Goal: Task Accomplishment & Management: Complete application form

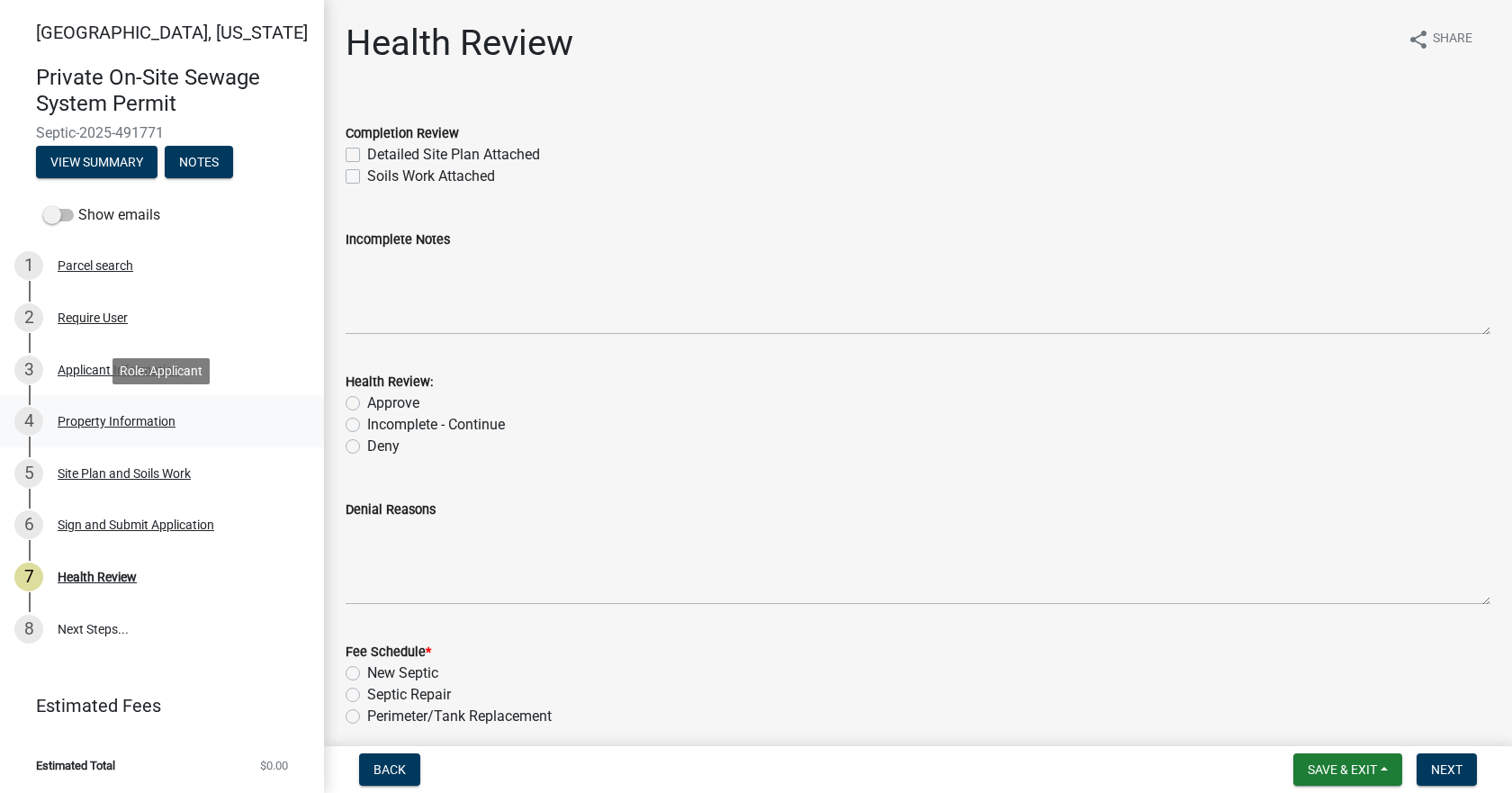
click at [96, 416] on div "Property Information" at bounding box center [116, 421] width 118 height 13
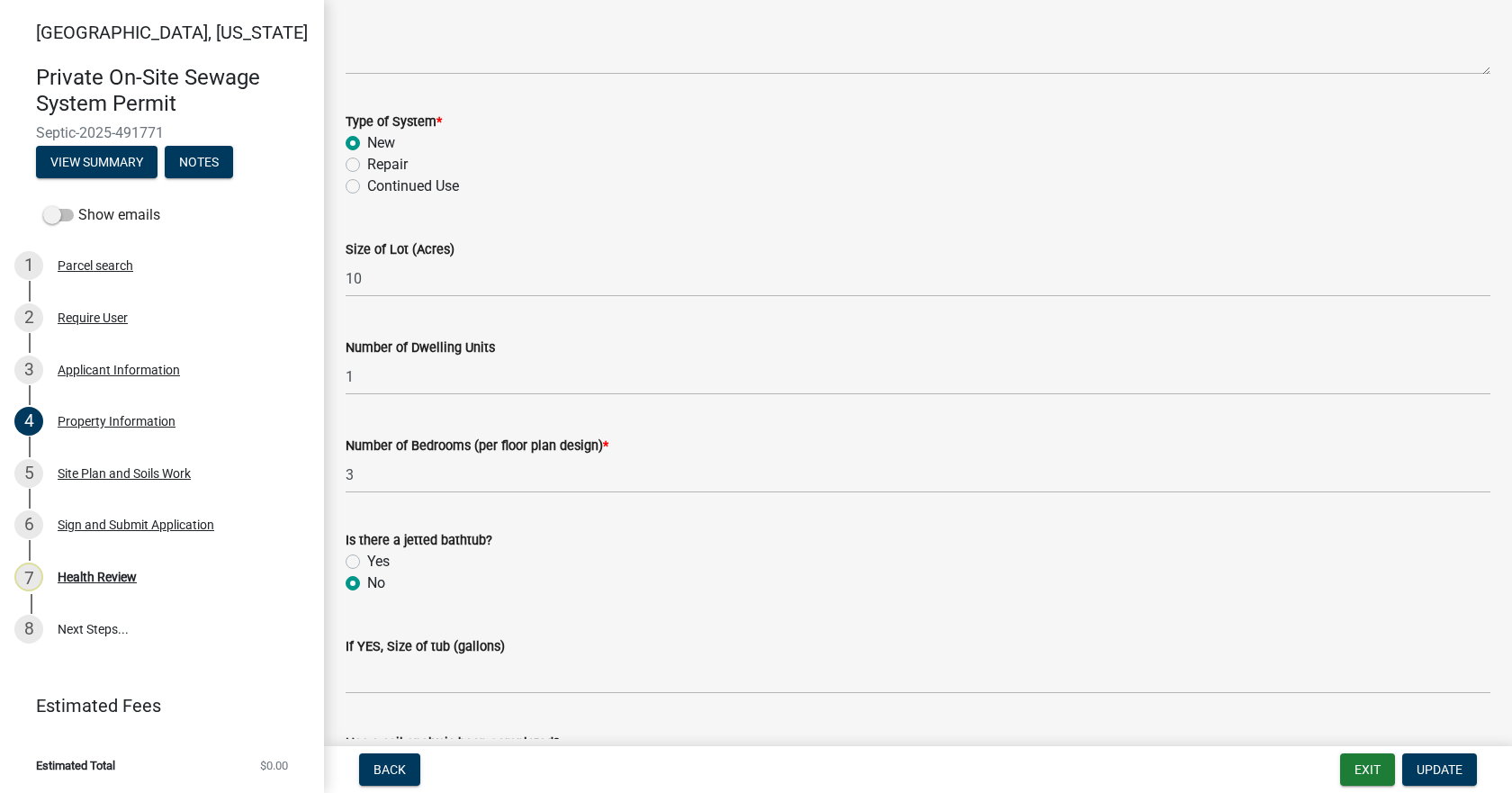
scroll to position [990, 0]
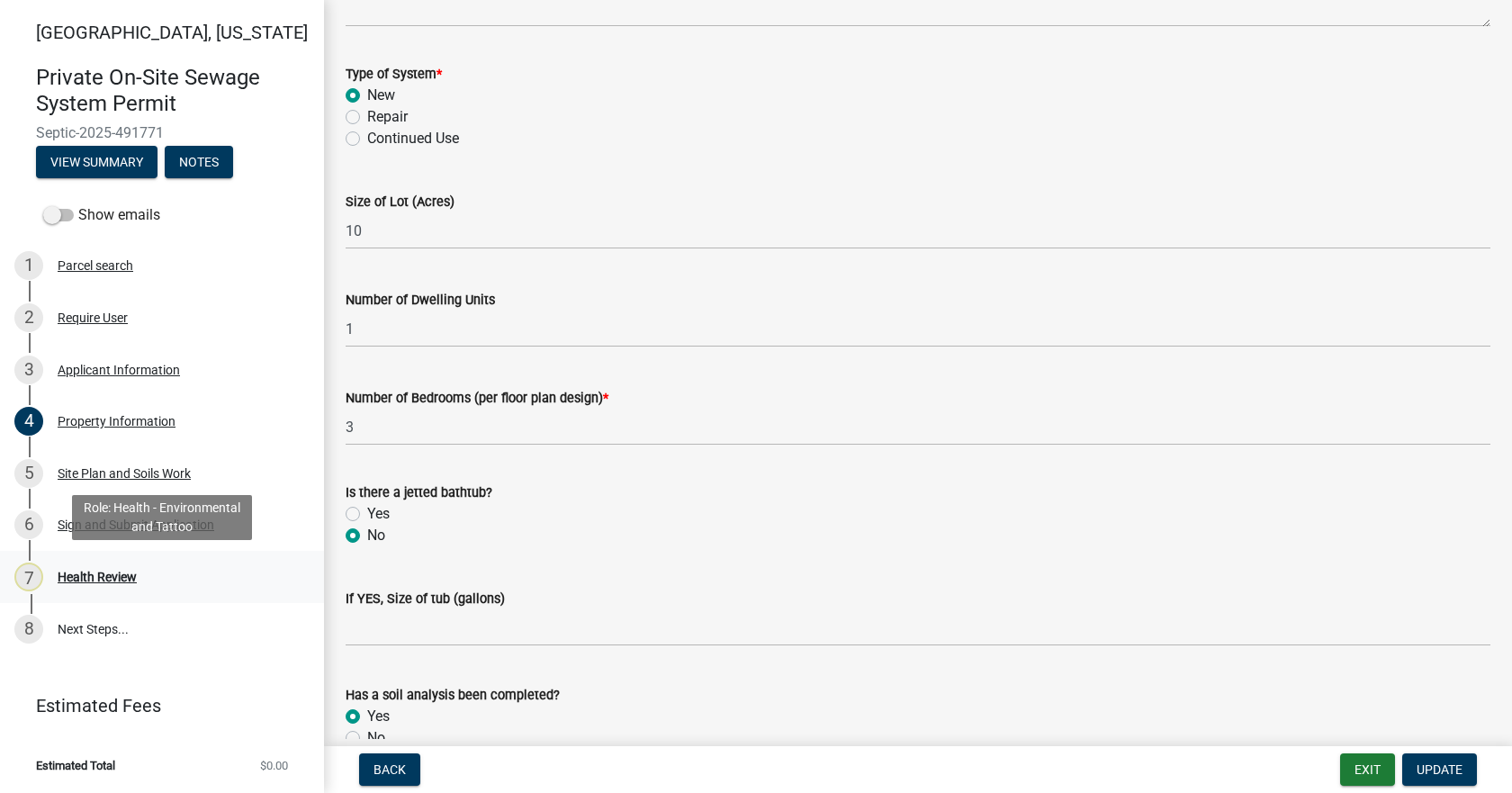
click at [95, 577] on div "Health Review" at bounding box center [96, 577] width 79 height 13
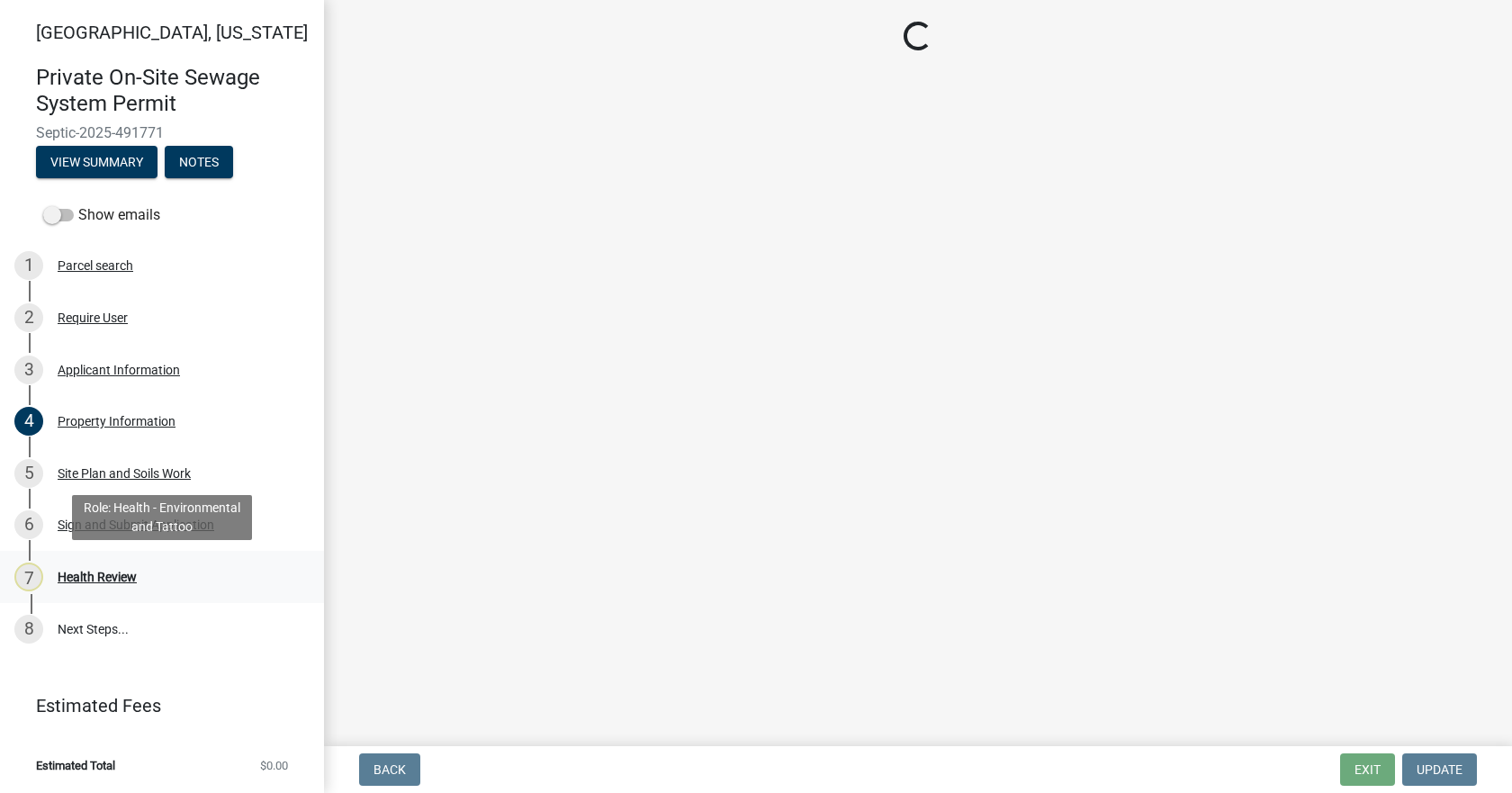
scroll to position [0, 0]
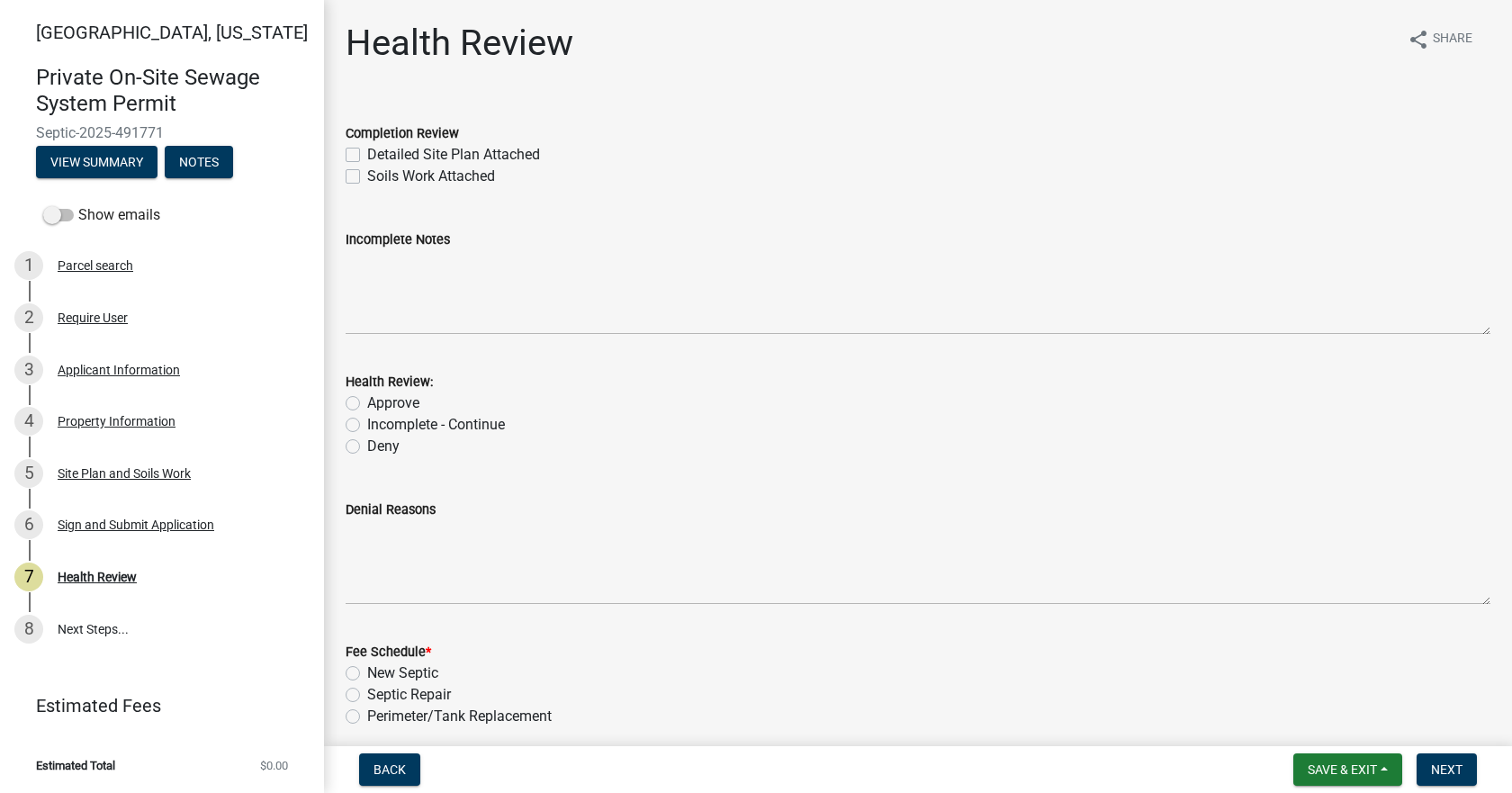
click at [367, 152] on label "Detailed Site Plan Attached" at bounding box center [453, 155] width 173 height 22
click at [367, 152] on input "Detailed Site Plan Attached" at bounding box center [372, 150] width 12 height 12
checkbox input "true"
click at [367, 173] on label "Soils Work Attached" at bounding box center [430, 176] width 128 height 22
click at [367, 173] on input "Soils Work Attached" at bounding box center [372, 171] width 12 height 12
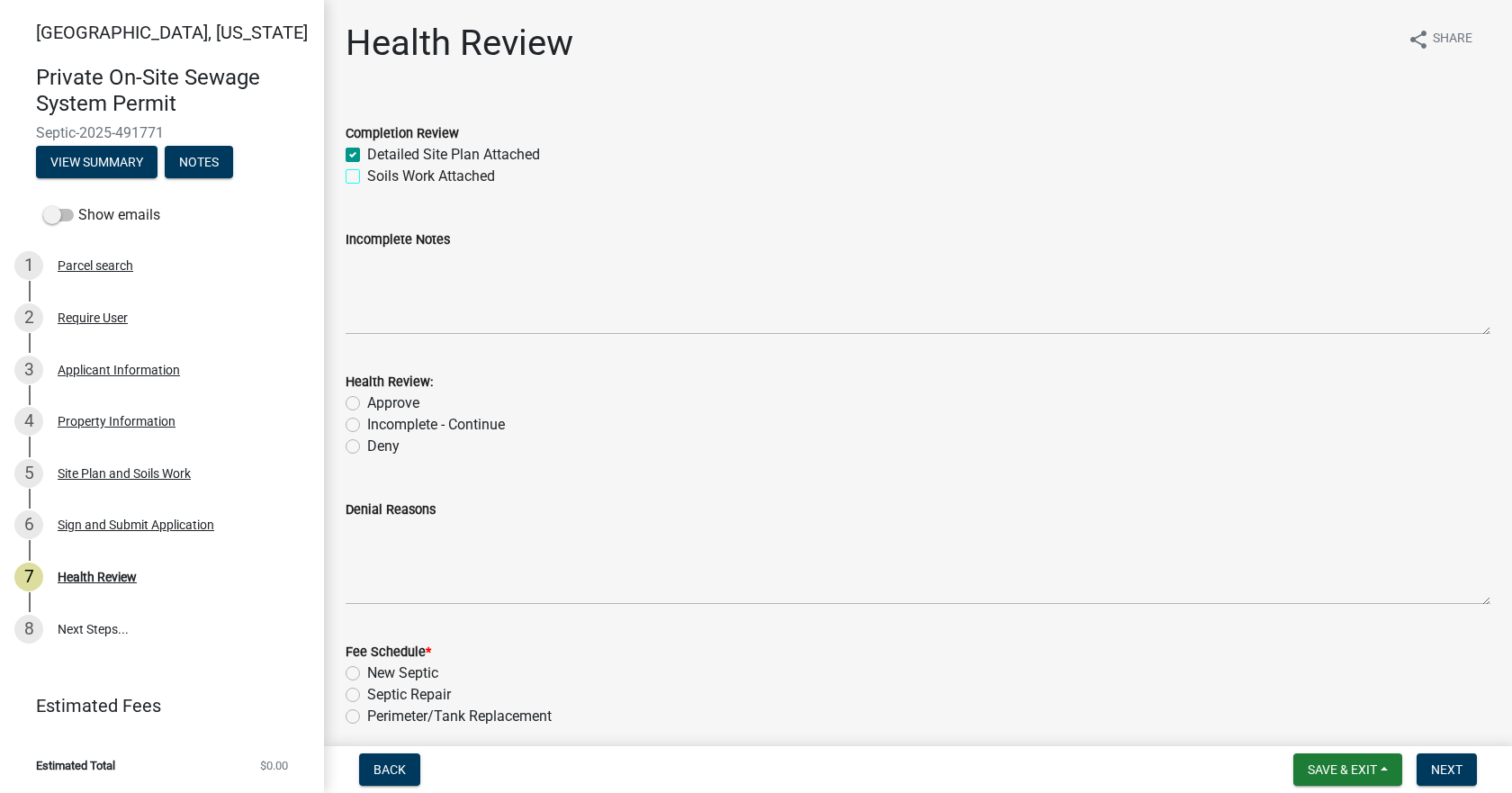
checkbox input "true"
click at [367, 409] on label "Approve" at bounding box center [392, 403] width 52 height 22
click at [367, 404] on input "Approve" at bounding box center [372, 398] width 12 height 12
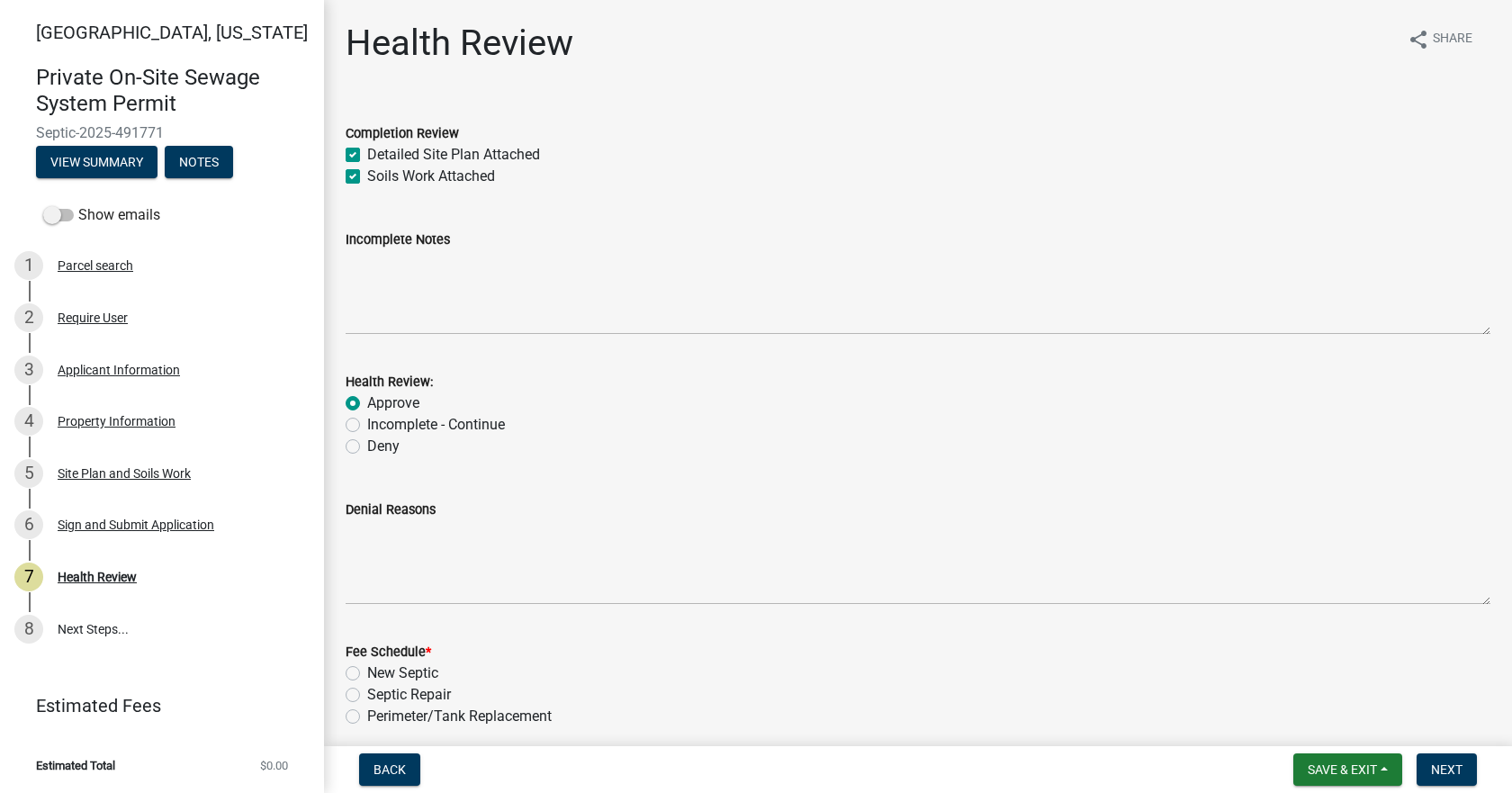
radio input "true"
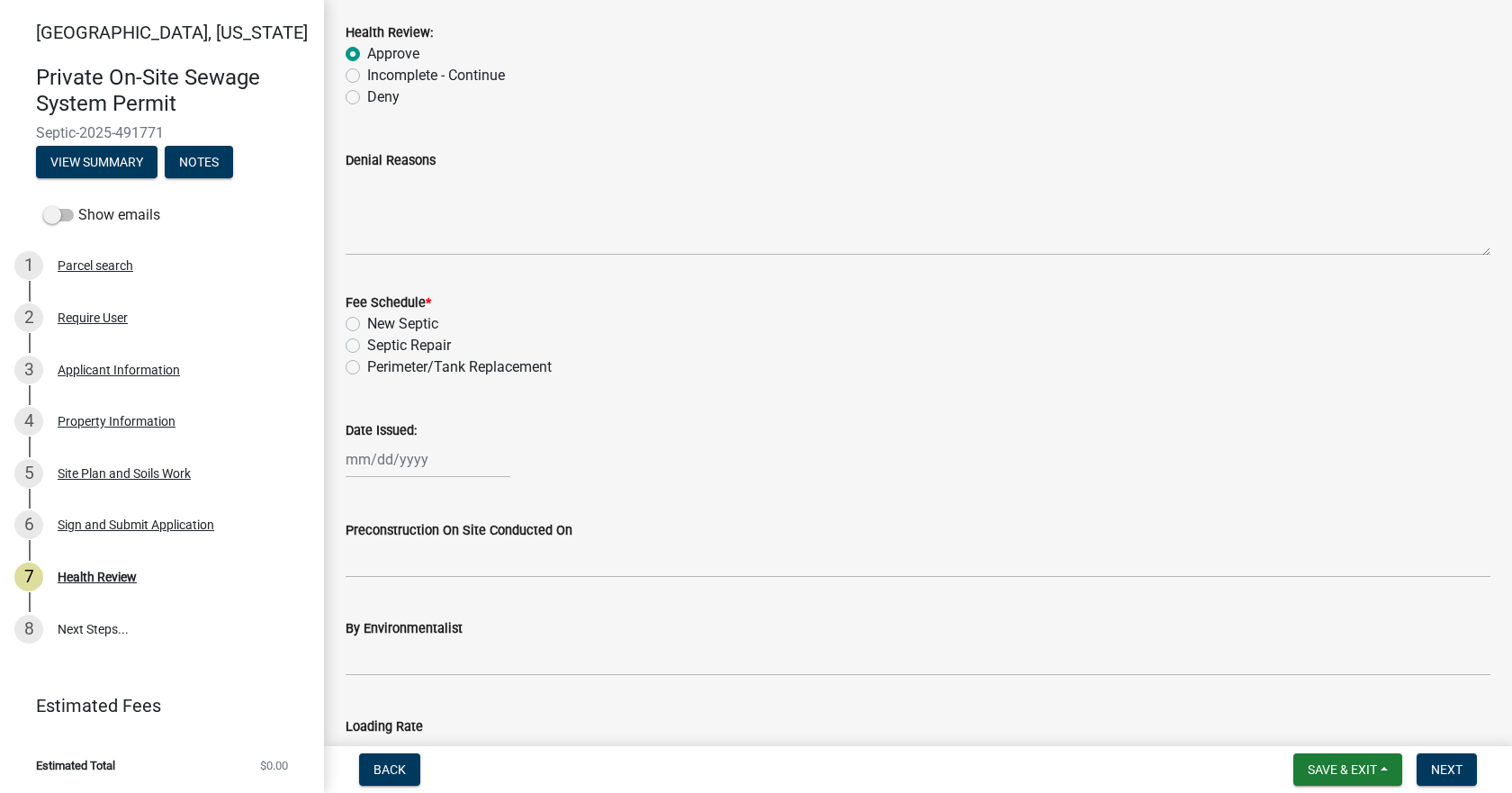
scroll to position [360, 0]
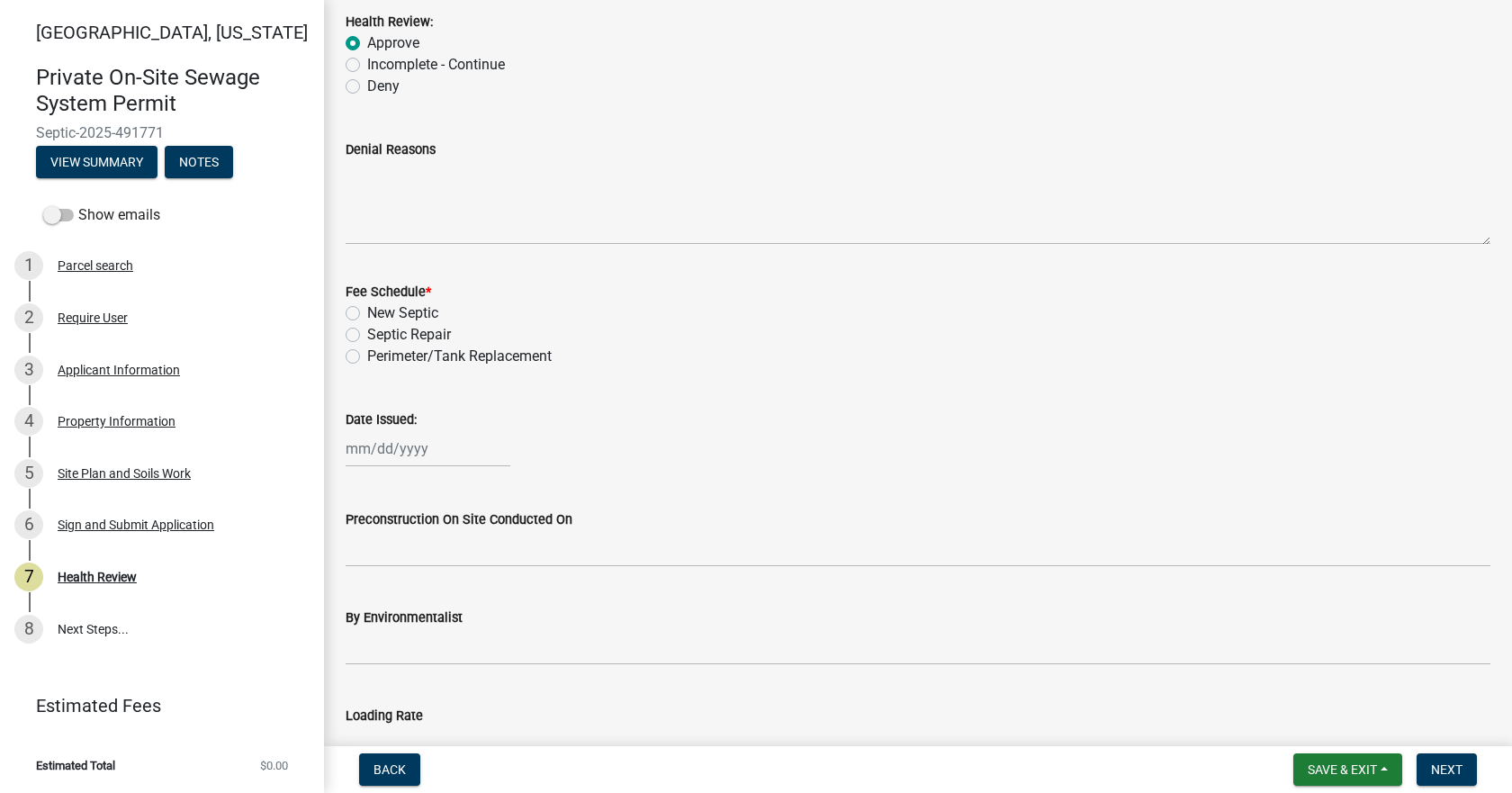
click at [367, 317] on label "New Septic" at bounding box center [402, 313] width 71 height 22
click at [367, 314] on input "New Septic" at bounding box center [372, 308] width 12 height 12
radio input "true"
click at [367, 441] on div at bounding box center [427, 449] width 164 height 37
select select "10"
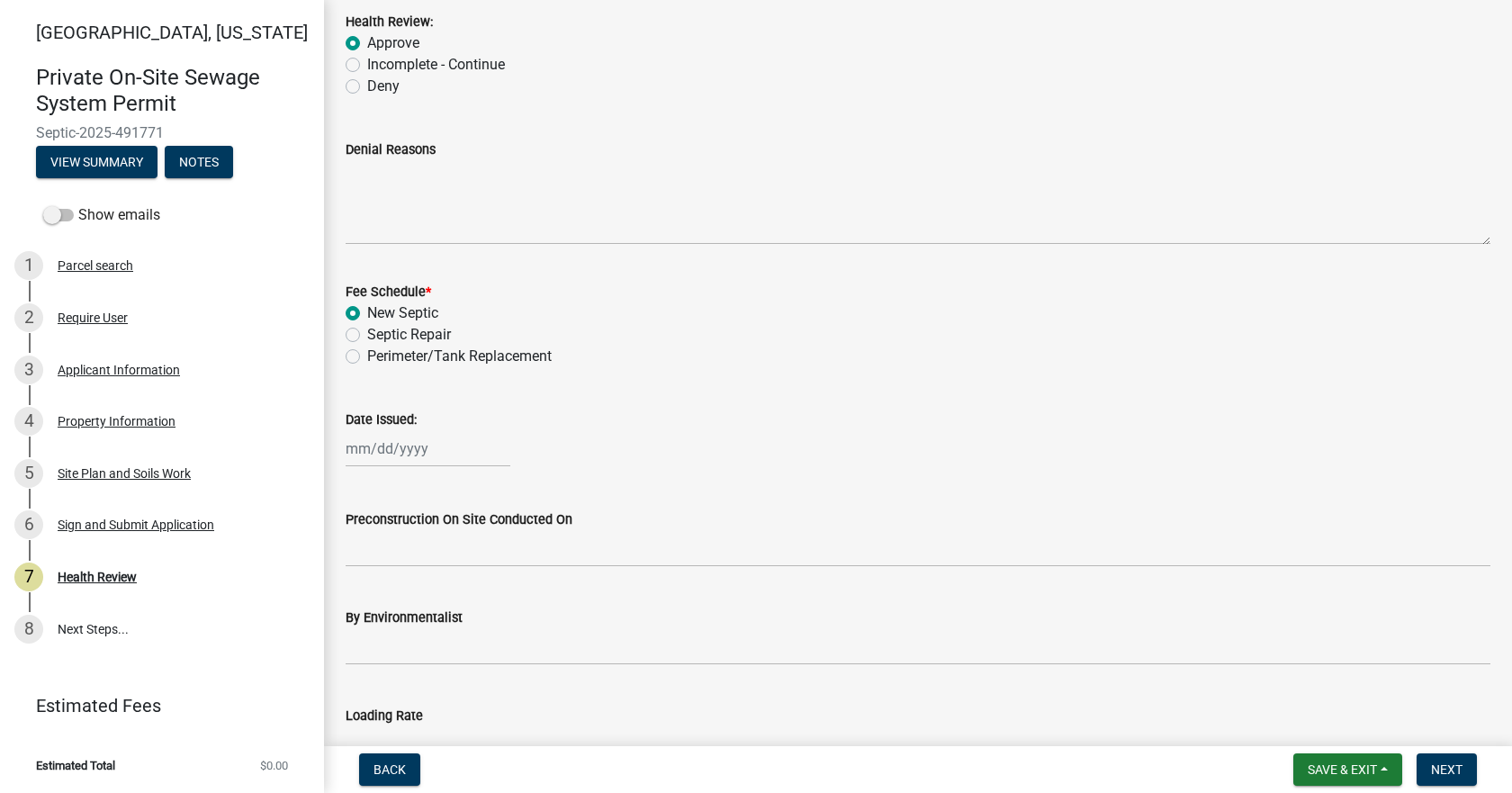
select select "2025"
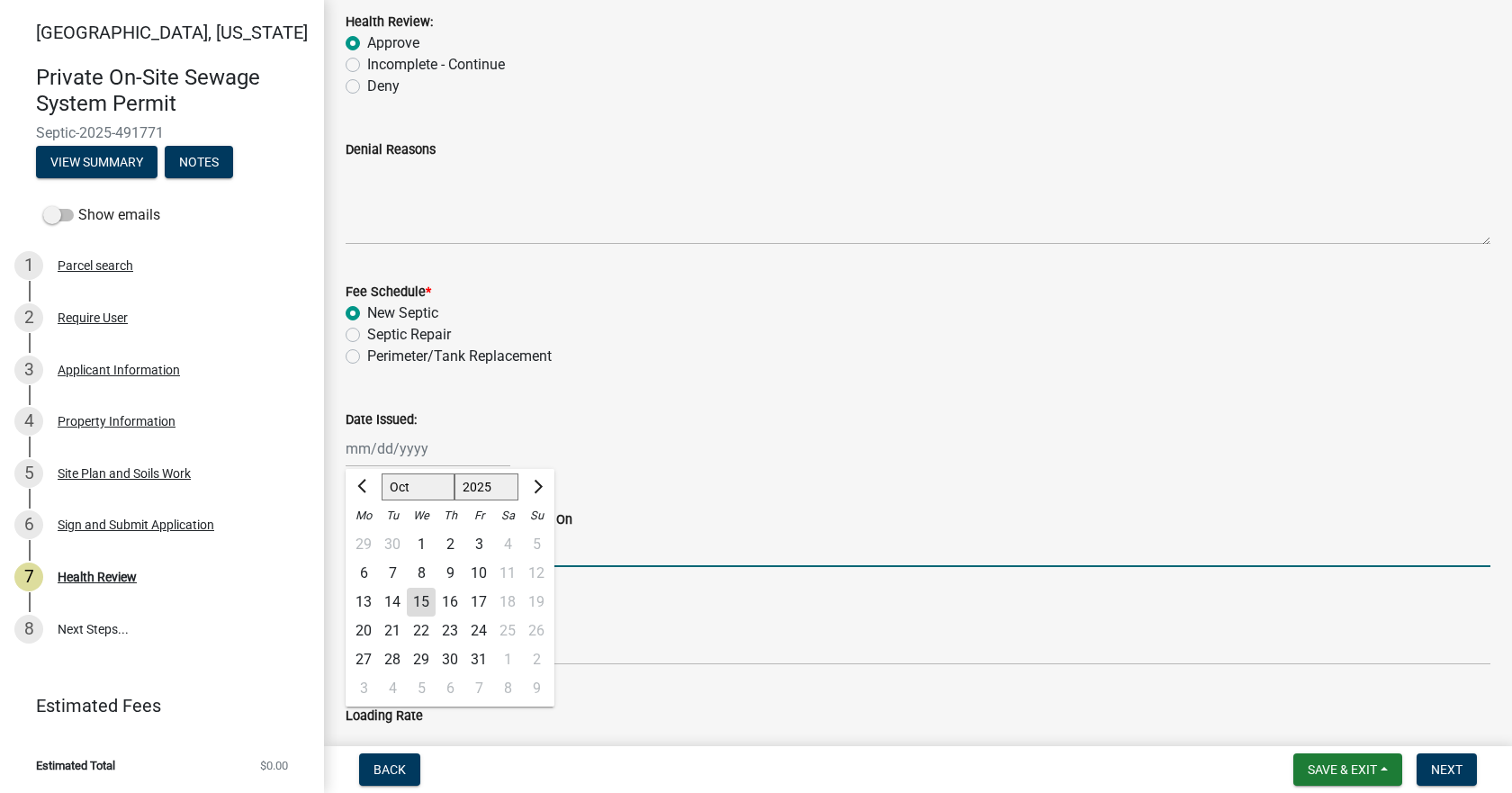
click at [644, 545] on input "Preconstruction On Site Conducted On" at bounding box center [917, 549] width 1144 height 37
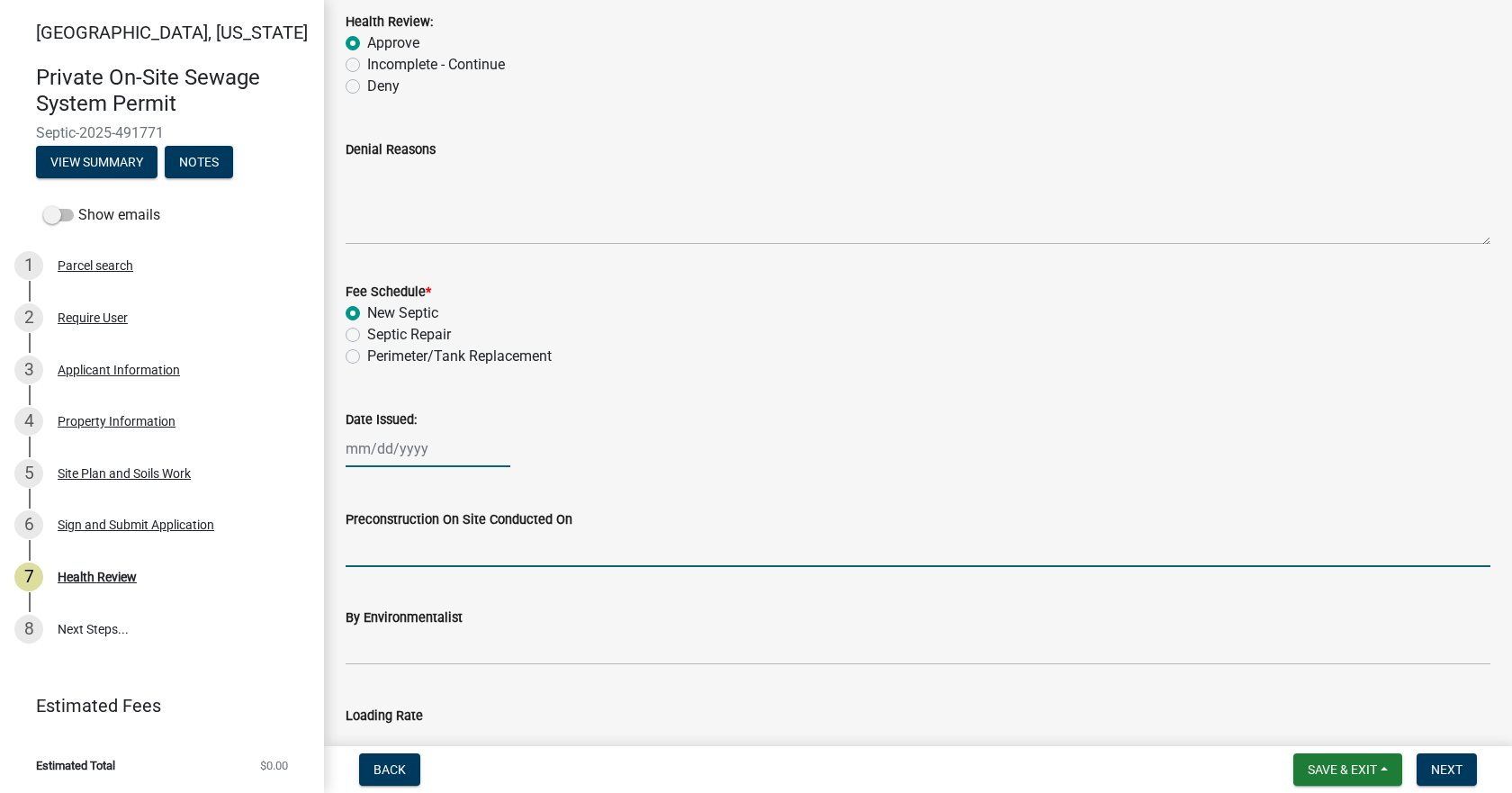
click at [424, 439] on div at bounding box center [427, 449] width 164 height 37
select select "10"
select select "2025"
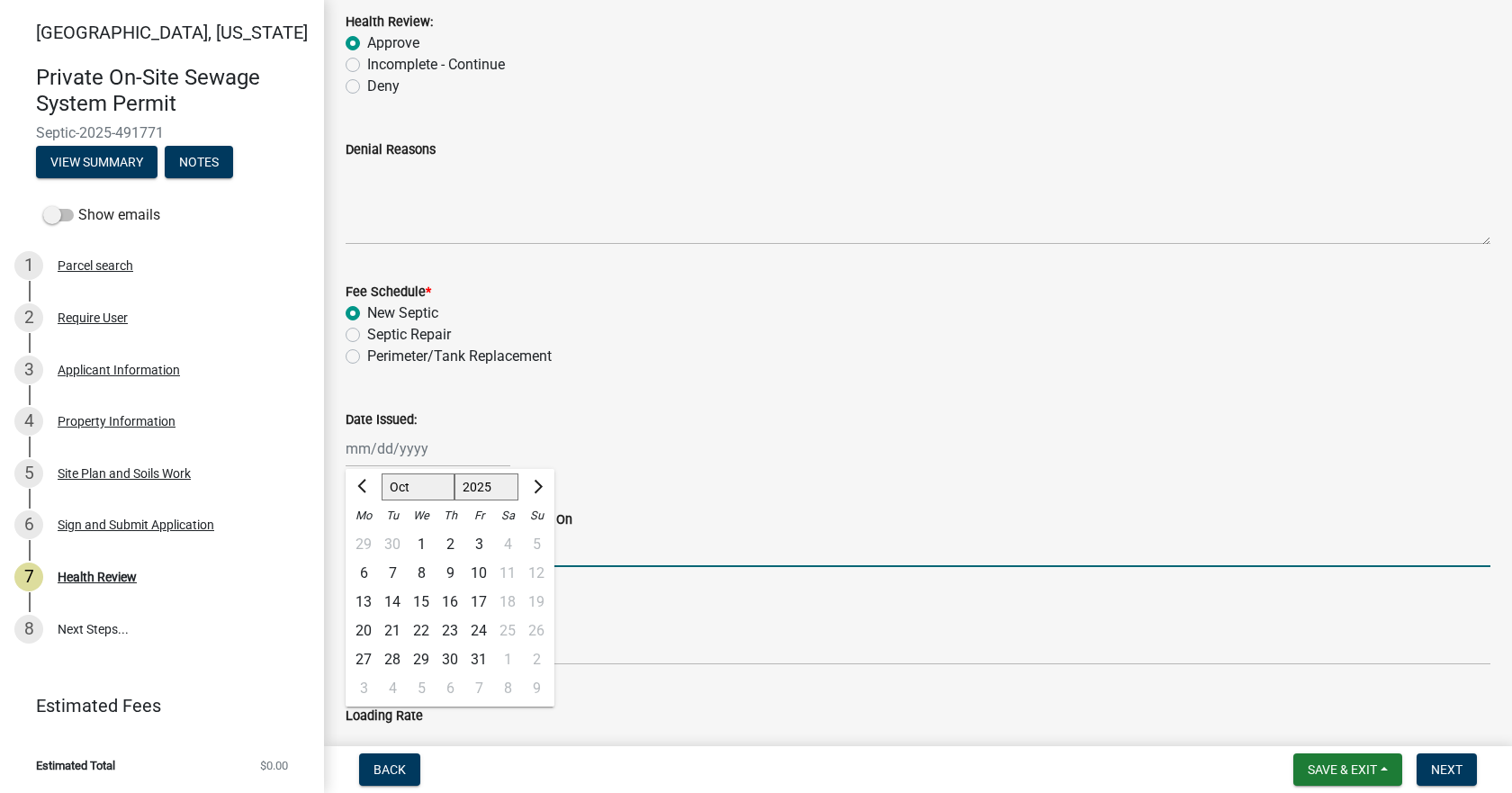
click at [686, 532] on input "Preconstruction On Site Conducted On" at bounding box center [917, 549] width 1144 height 37
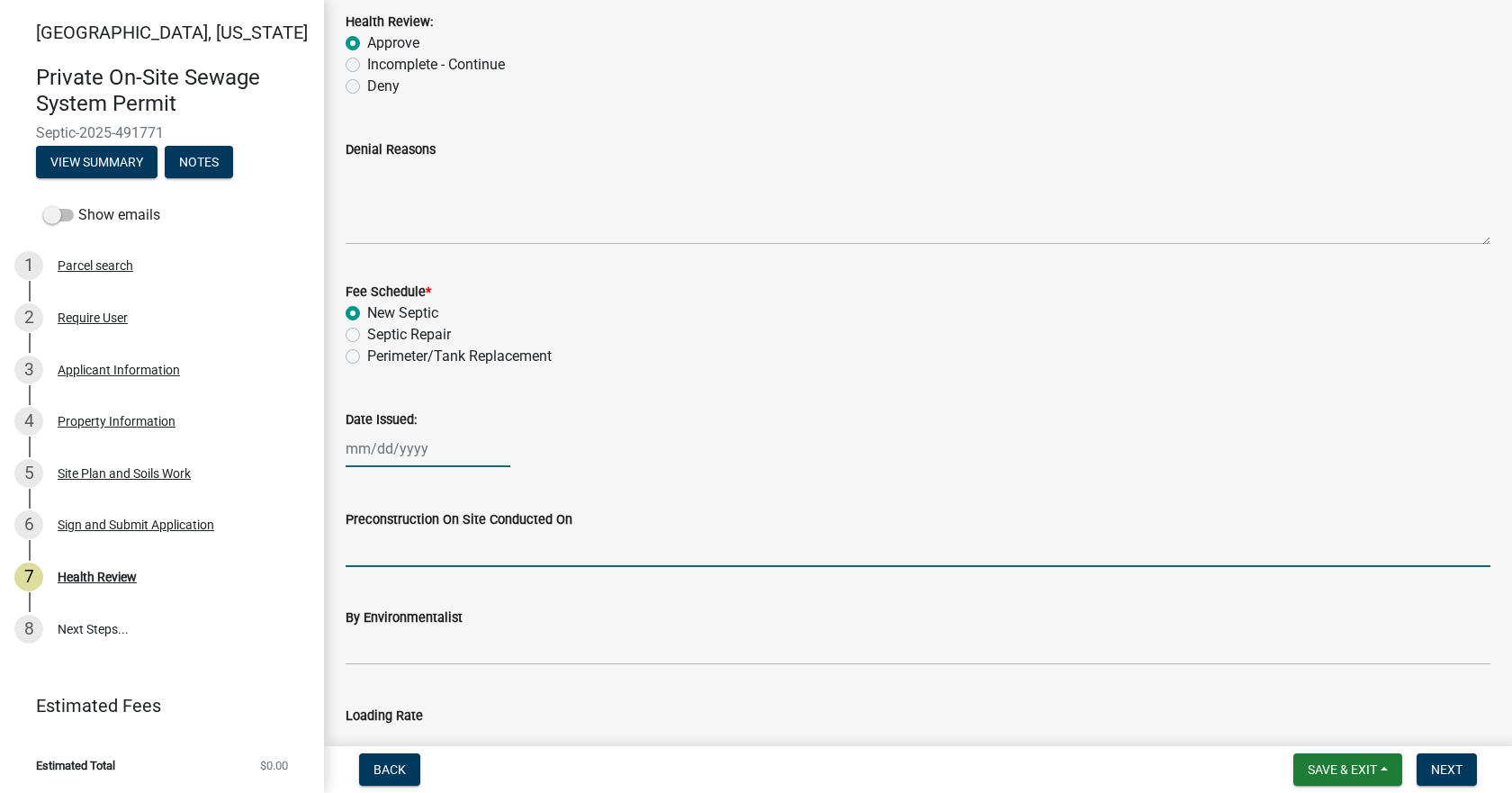
click at [454, 456] on div at bounding box center [427, 449] width 164 height 37
select select "10"
select select "2025"
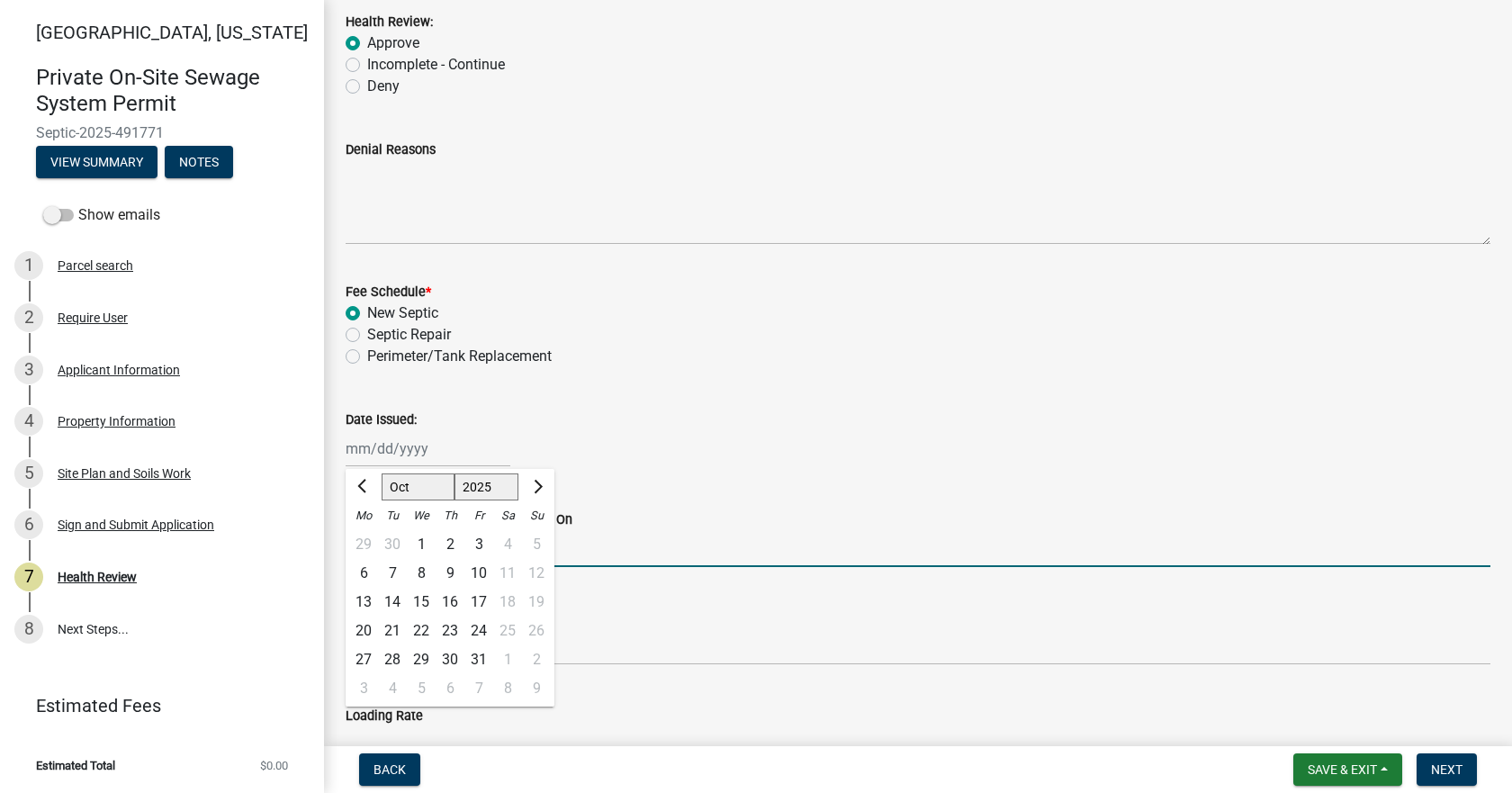
click at [615, 552] on input "Preconstruction On Site Conducted On" at bounding box center [917, 549] width 1144 height 37
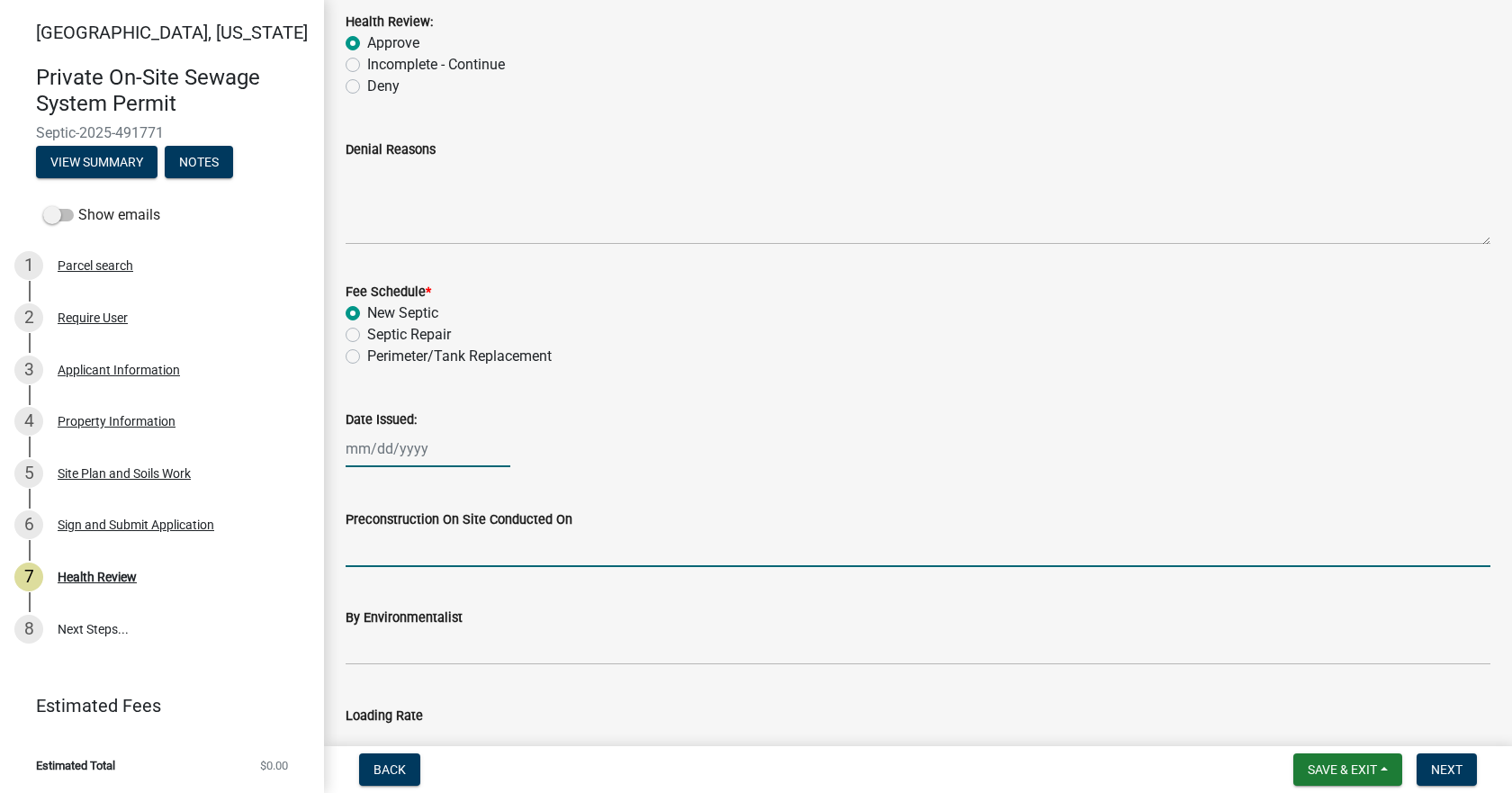
click at [423, 443] on div at bounding box center [427, 449] width 164 height 37
select select "10"
select select "2025"
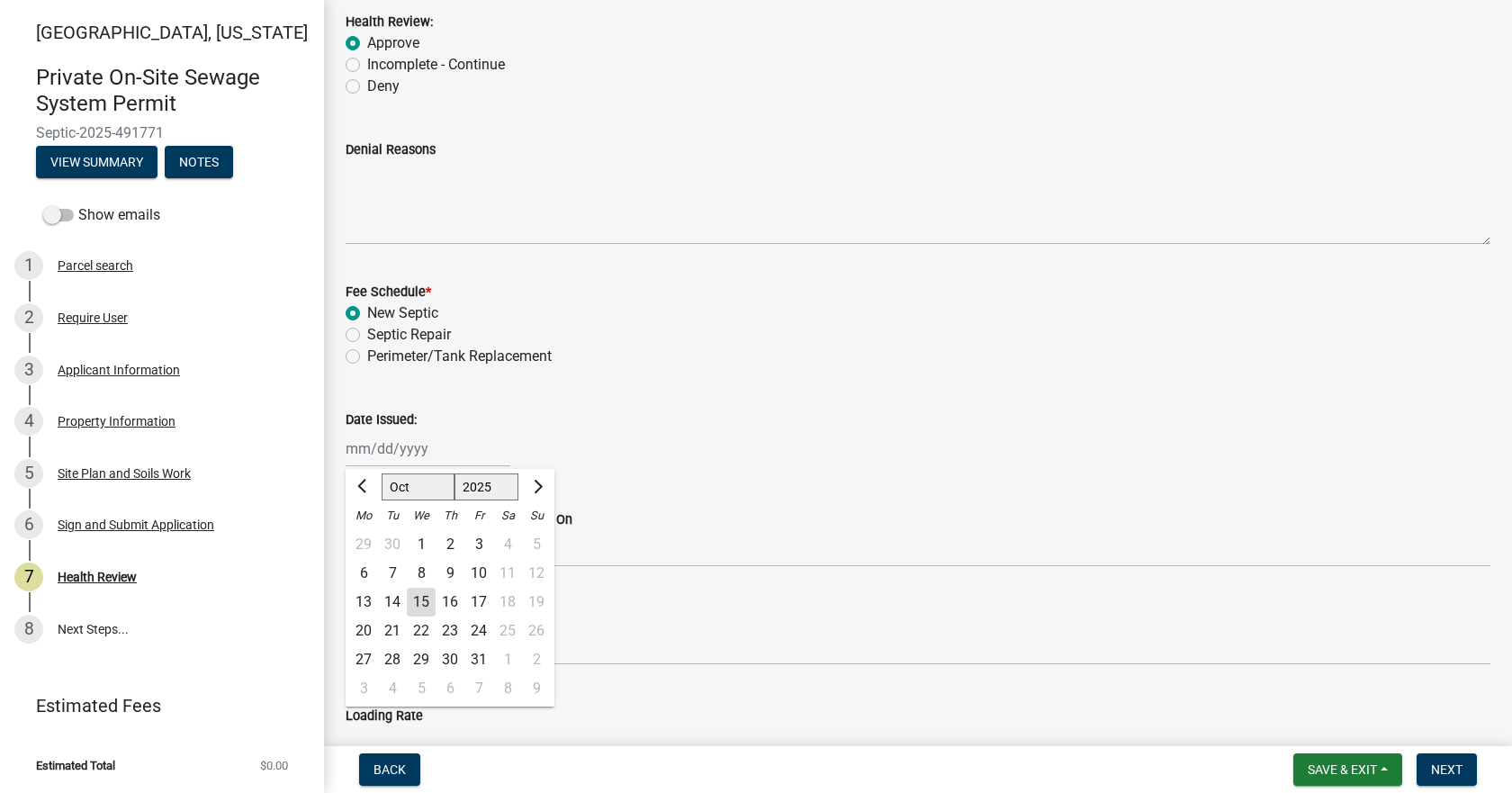
click at [380, 471] on div "[PERSON_NAME] Feb Mar Apr [PERSON_NAME][DATE] Oct Nov [DATE] 1526 1527 1528 152…" at bounding box center [450, 485] width 209 height 33
click at [377, 475] on div at bounding box center [363, 487] width 36 height 29
click at [381, 483] on ngb-datepicker-navigation "[PERSON_NAME] Feb Mar Apr [PERSON_NAME][DATE] Oct Nov [DATE] 1526 1527 1528 152…" at bounding box center [450, 487] width 209 height 29
click at [376, 488] on div at bounding box center [363, 487] width 36 height 29
click at [376, 490] on div at bounding box center [363, 487] width 36 height 29
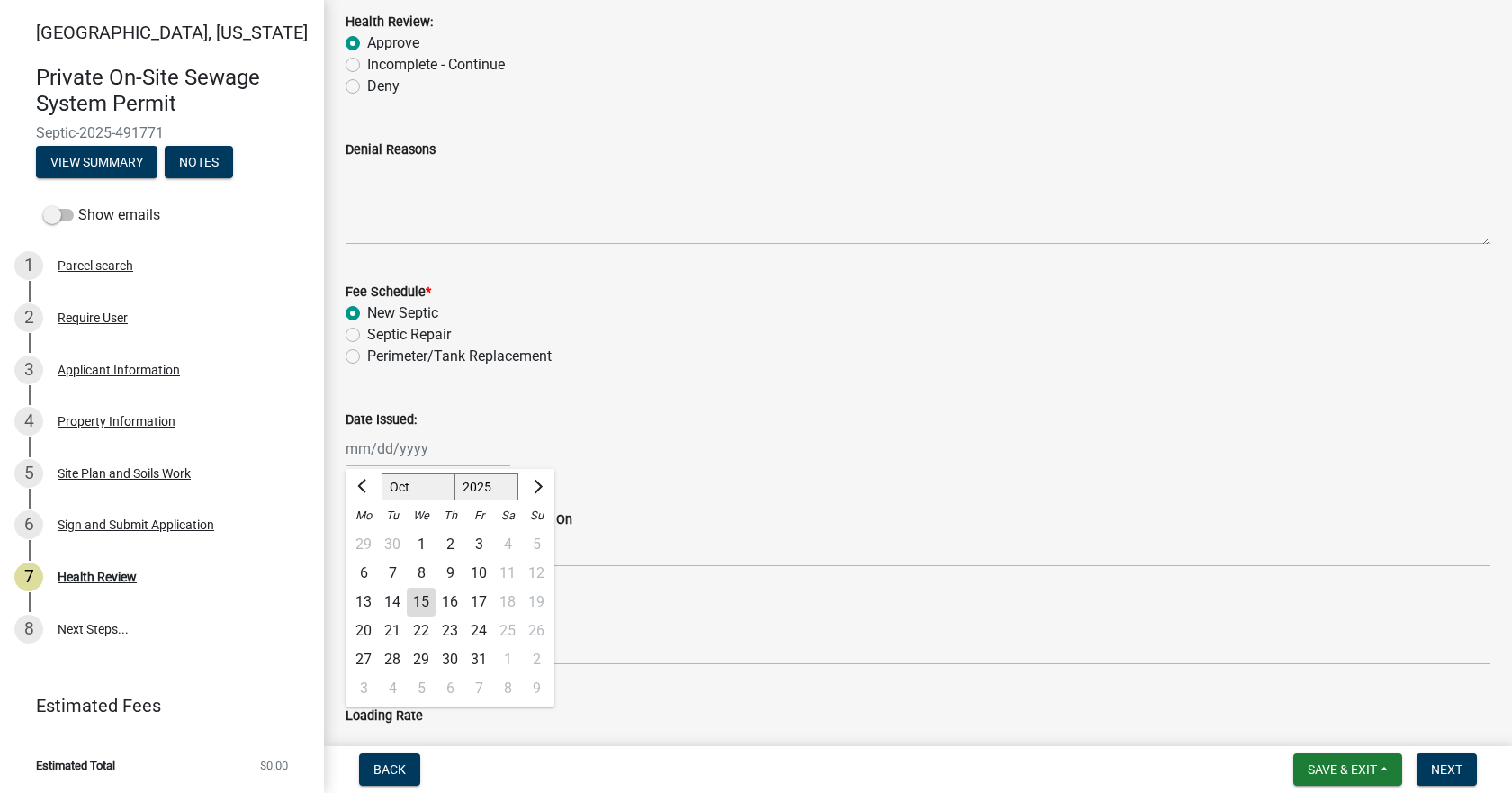
click at [399, 600] on div "14" at bounding box center [392, 602] width 29 height 29
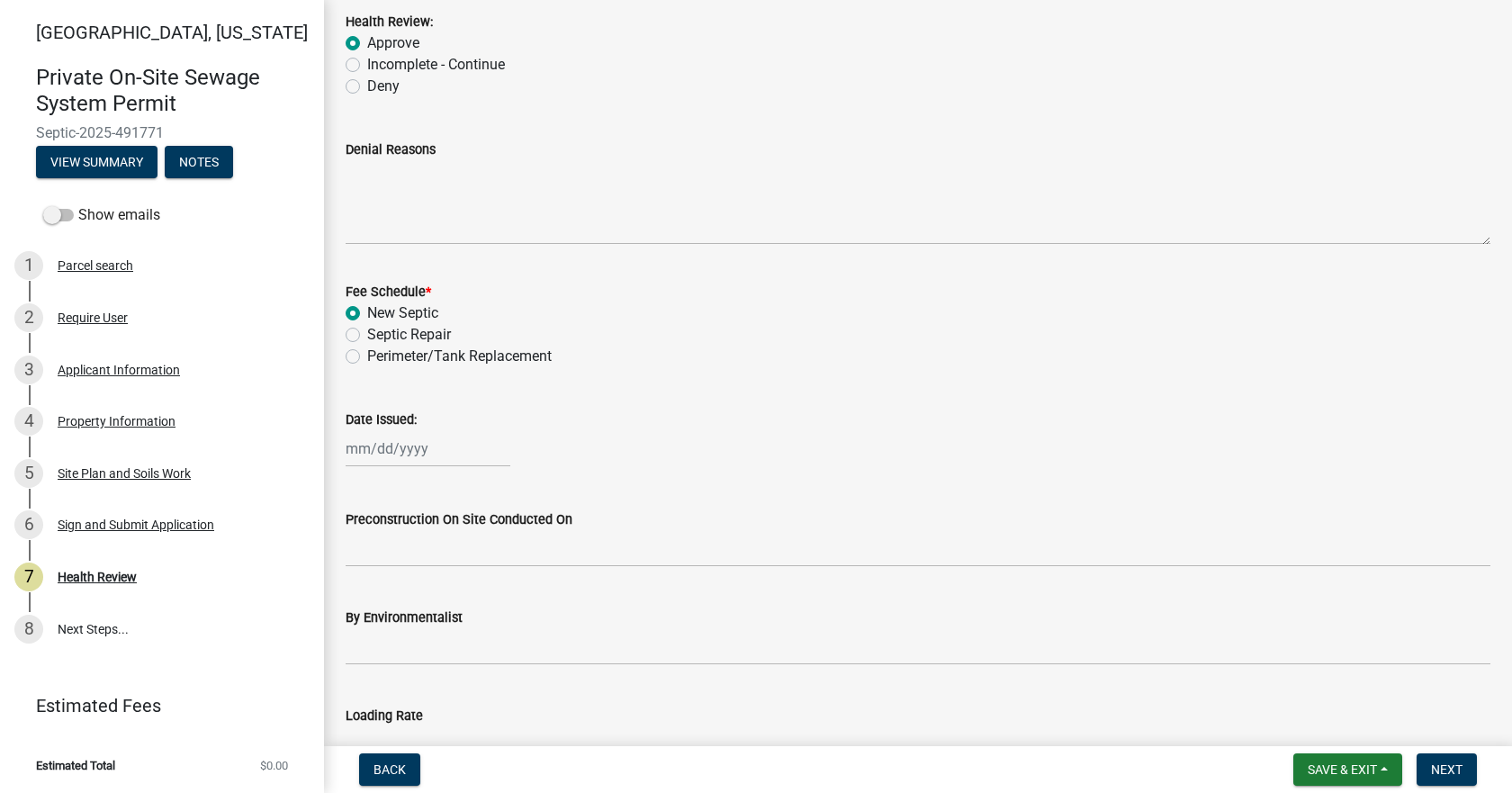
type input "[DATE]"
click at [428, 443] on div "[DATE]" at bounding box center [427, 449] width 164 height 37
select select "10"
select select "2025"
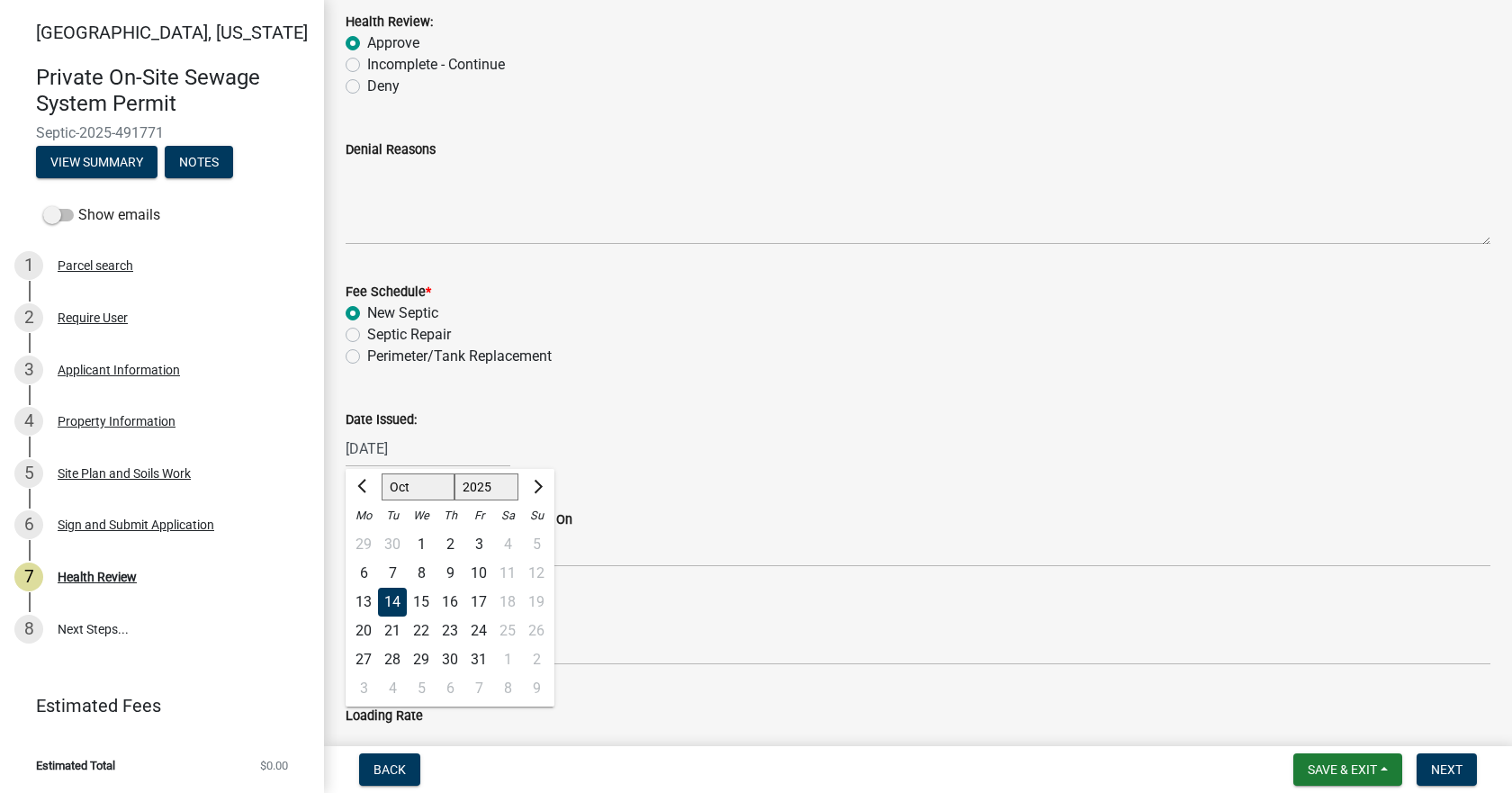
click at [427, 599] on div "15" at bounding box center [421, 602] width 29 height 29
type input "[DATE]"
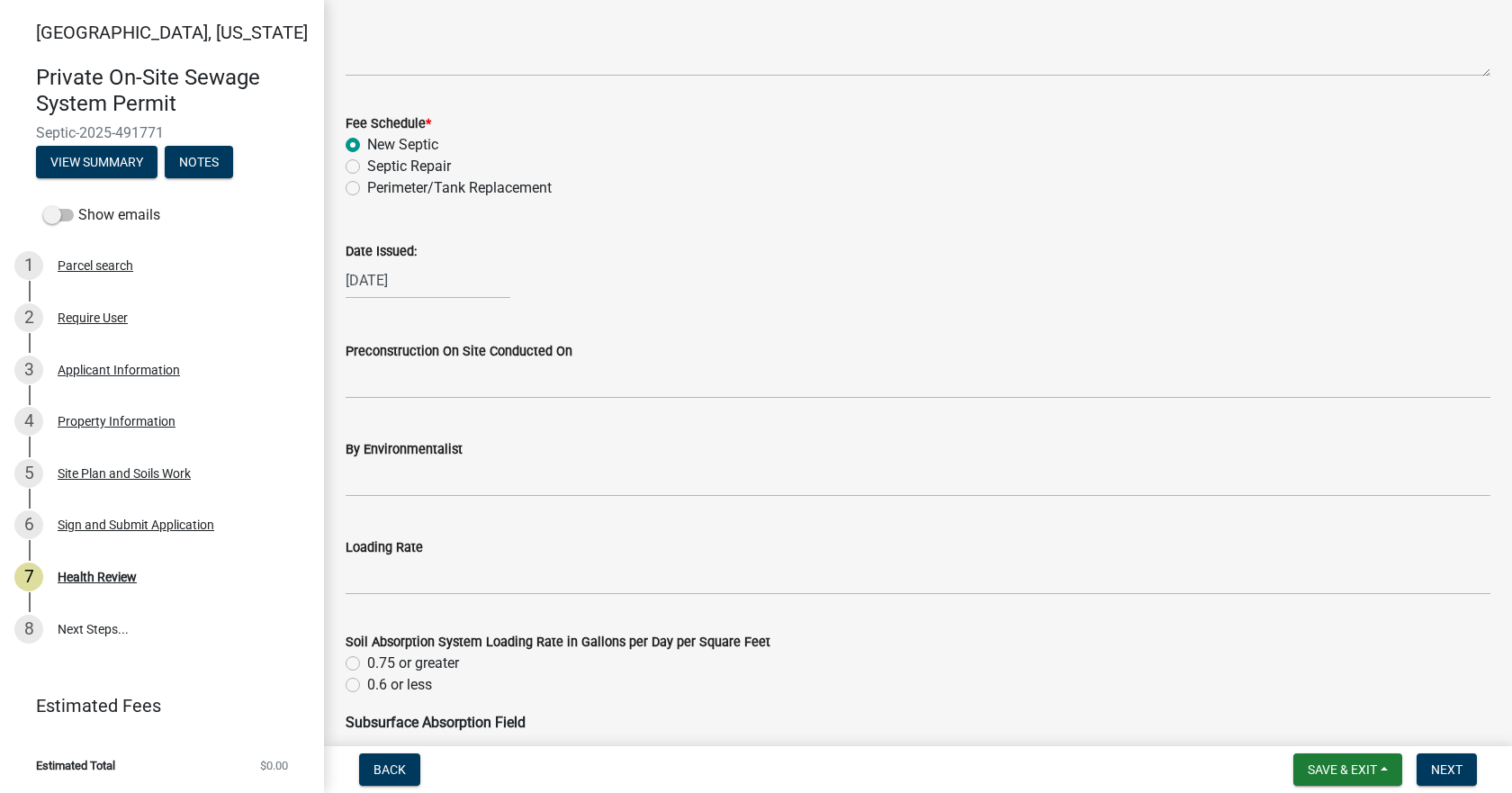
scroll to position [630, 0]
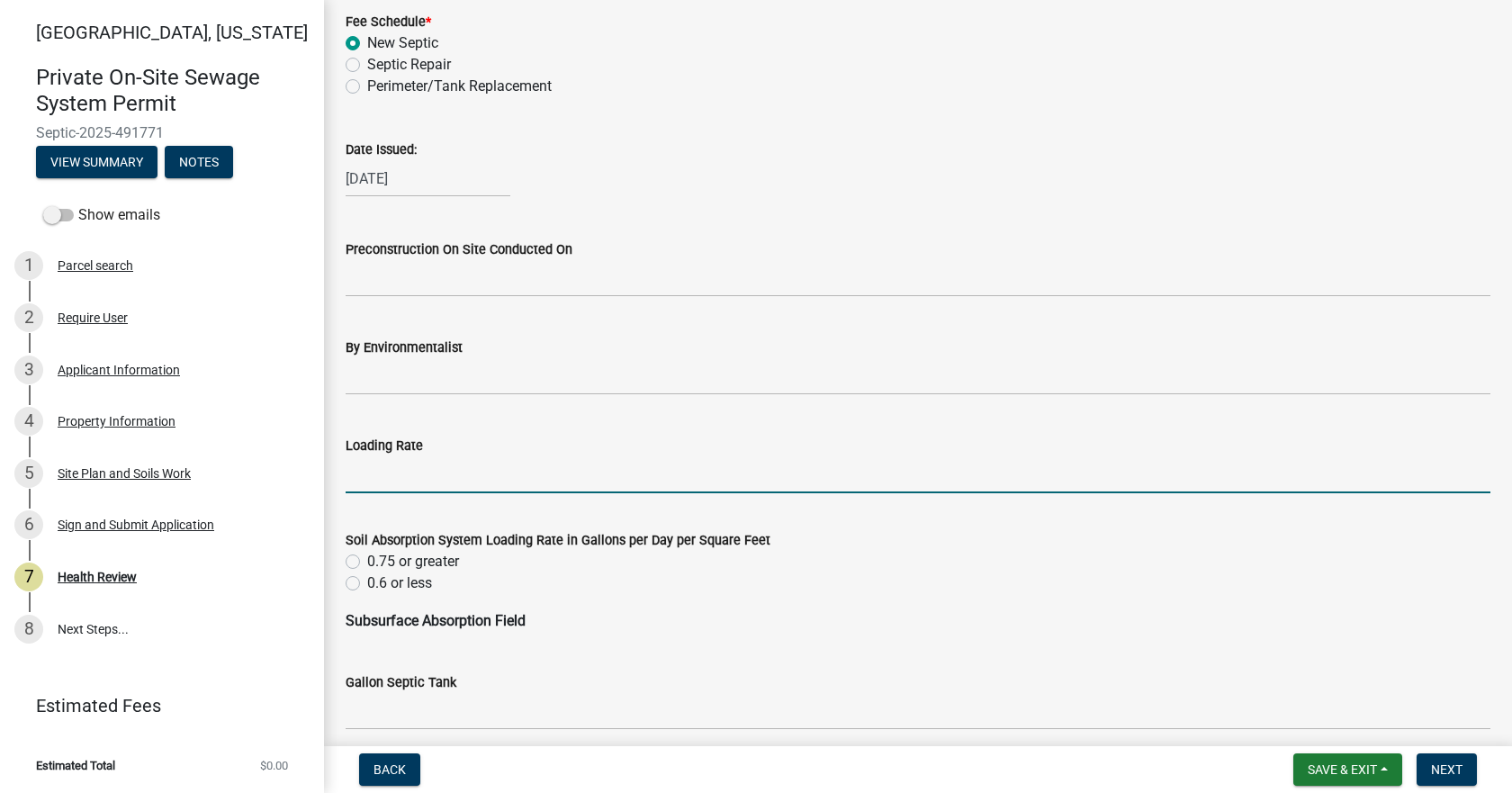
click at [403, 482] on input "Loading Rate" at bounding box center [917, 474] width 1144 height 37
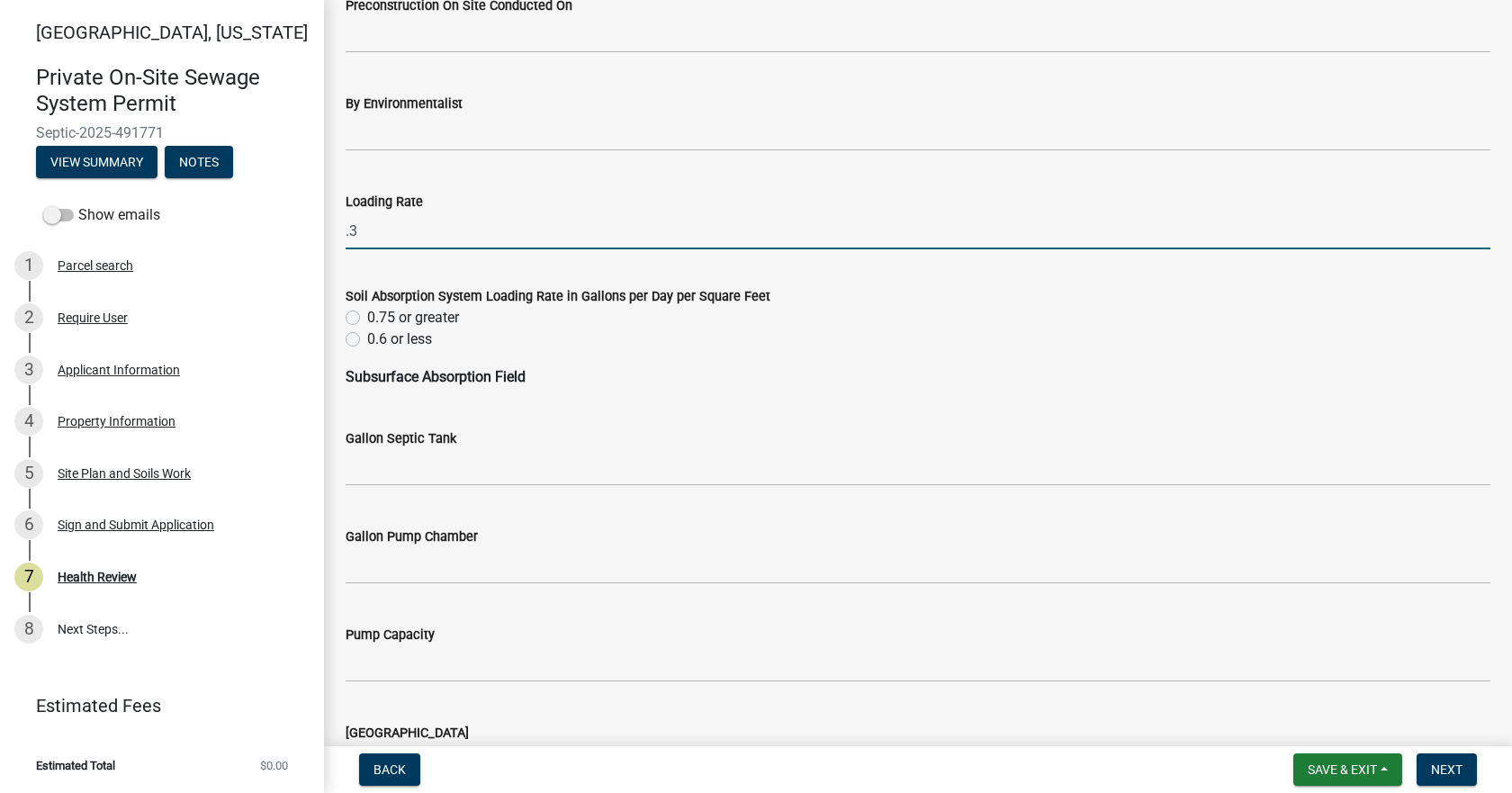
scroll to position [900, 0]
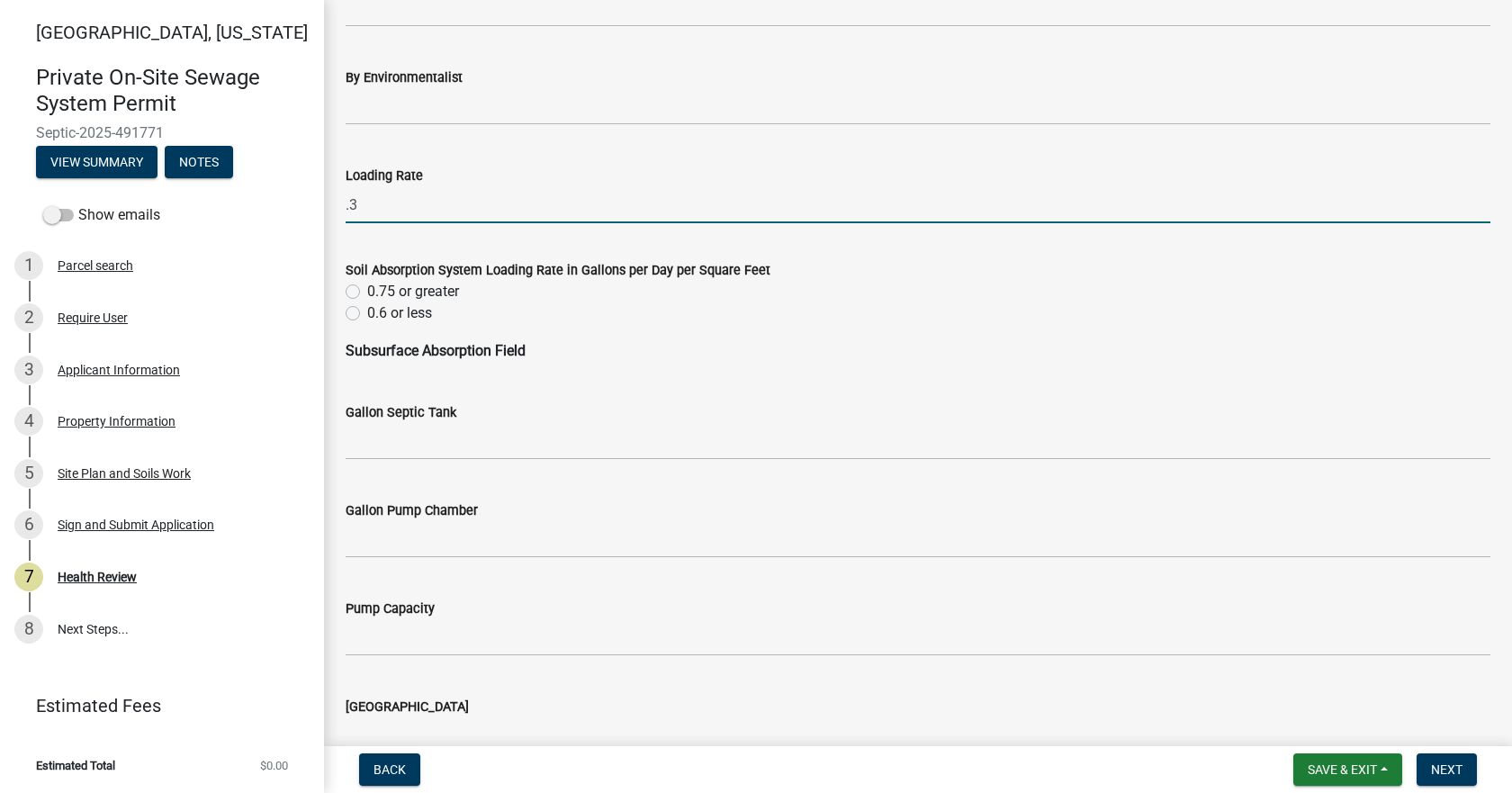
type input ".3"
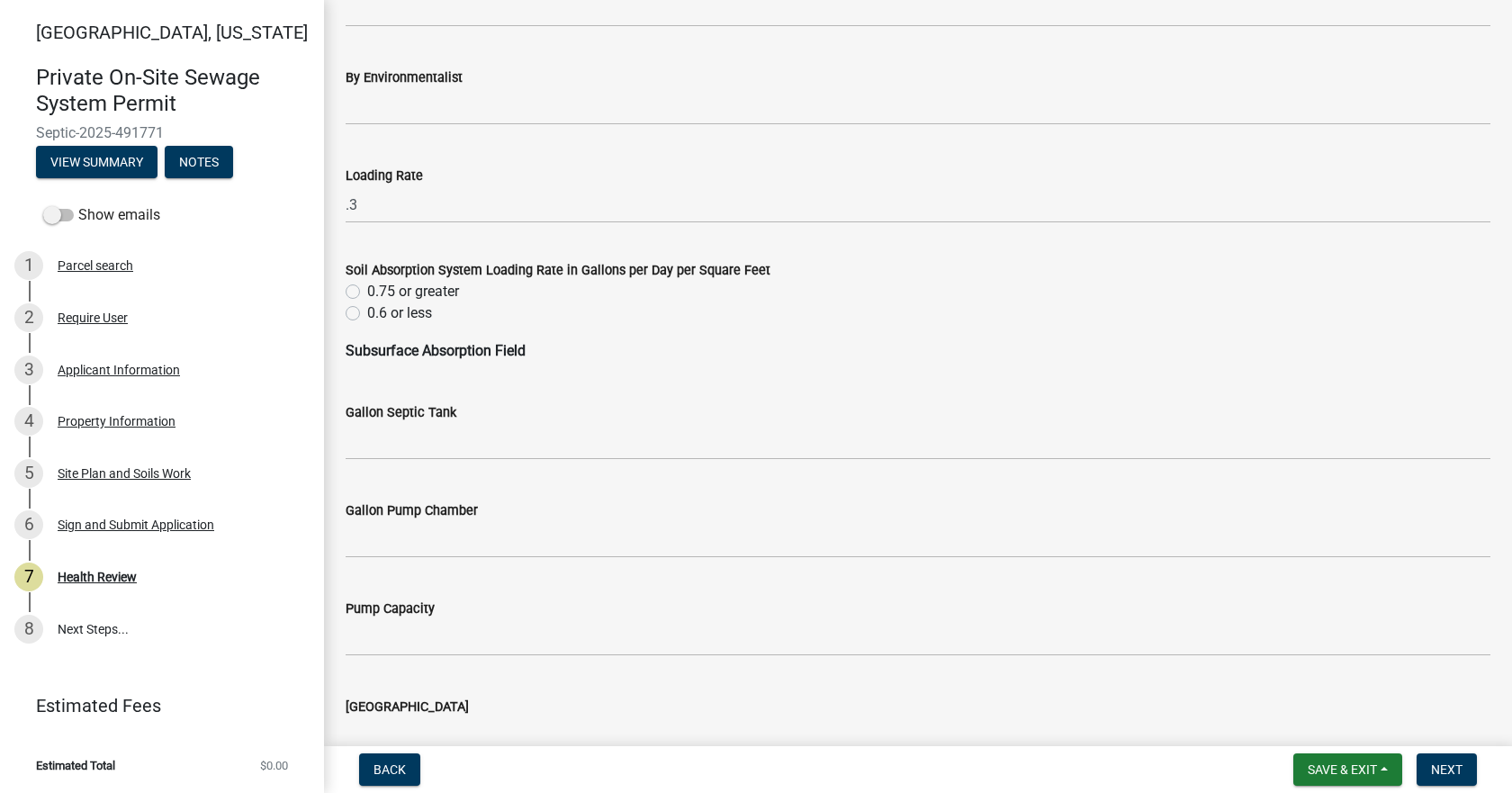
click at [367, 314] on label "0.6 or less" at bounding box center [399, 313] width 64 height 22
click at [367, 314] on input "0.6 or less" at bounding box center [372, 308] width 12 height 12
radio input "true"
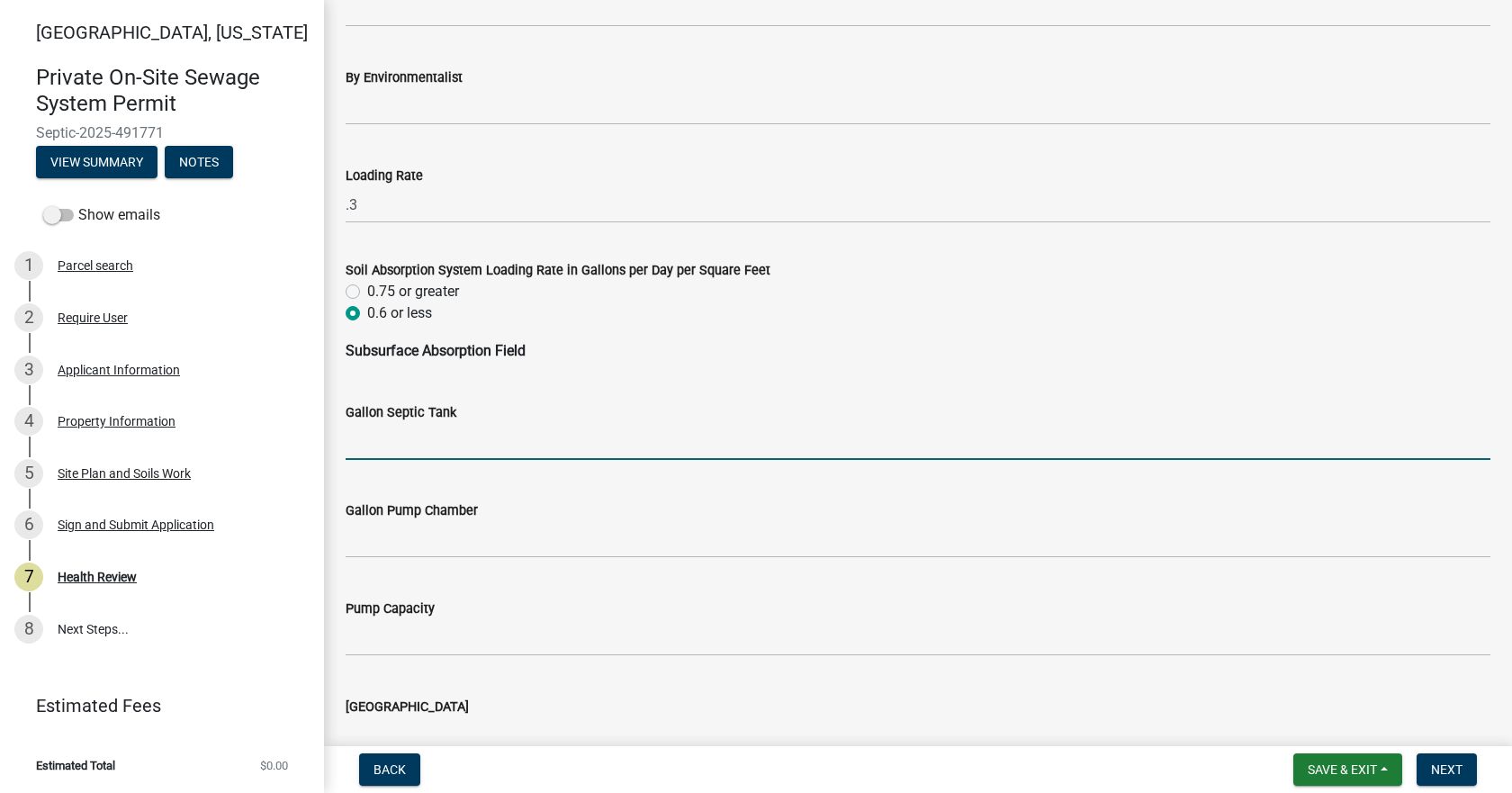
drag, startPoint x: 424, startPoint y: 451, endPoint x: 439, endPoint y: 455, distance: 15.5
click at [424, 451] on input "Gallon Septic Tank" at bounding box center [917, 441] width 1144 height 37
type input "1000"
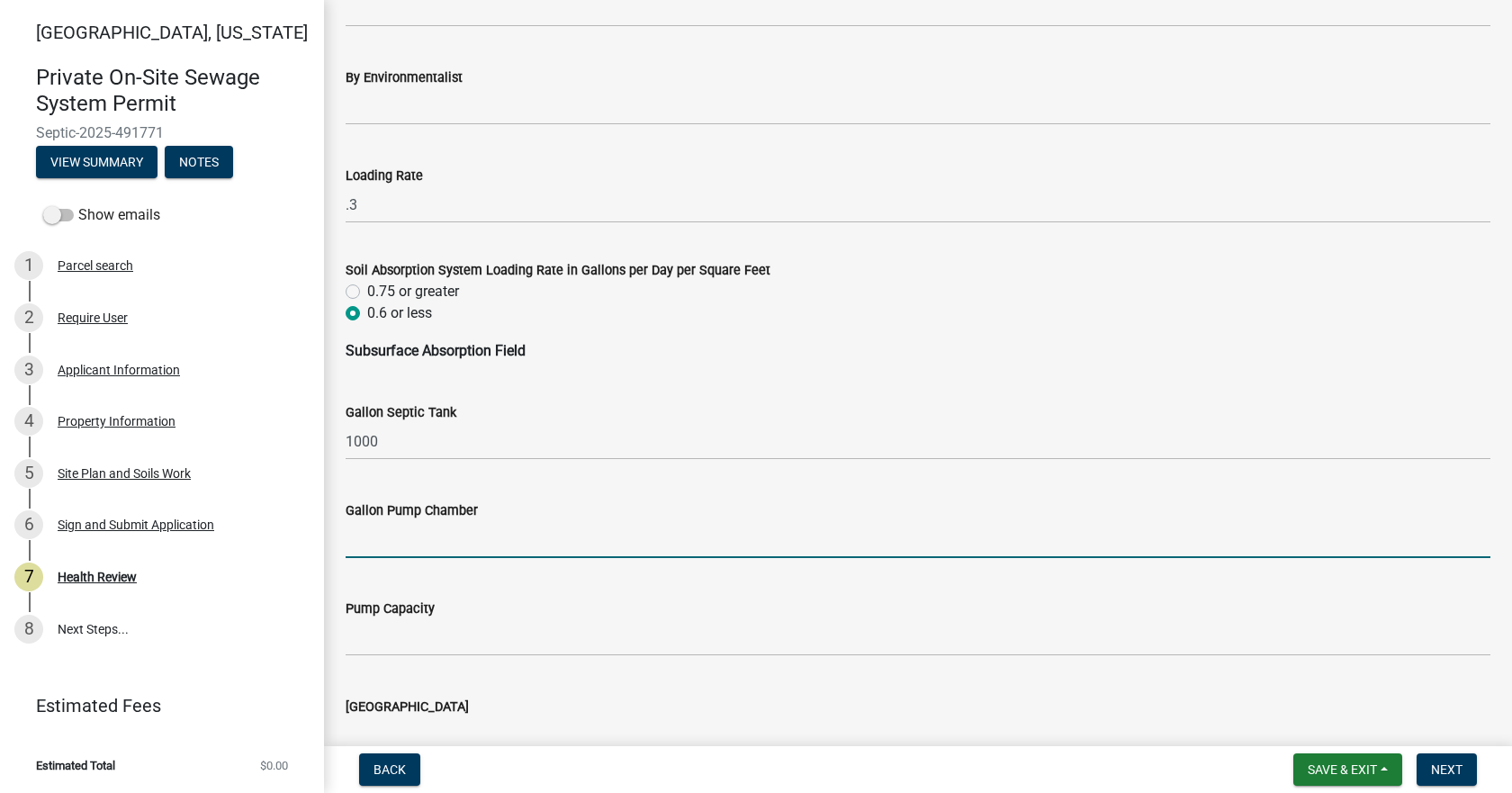
click at [440, 537] on input "Gallon Pump Chamber" at bounding box center [917, 540] width 1144 height 37
type input "N/A"
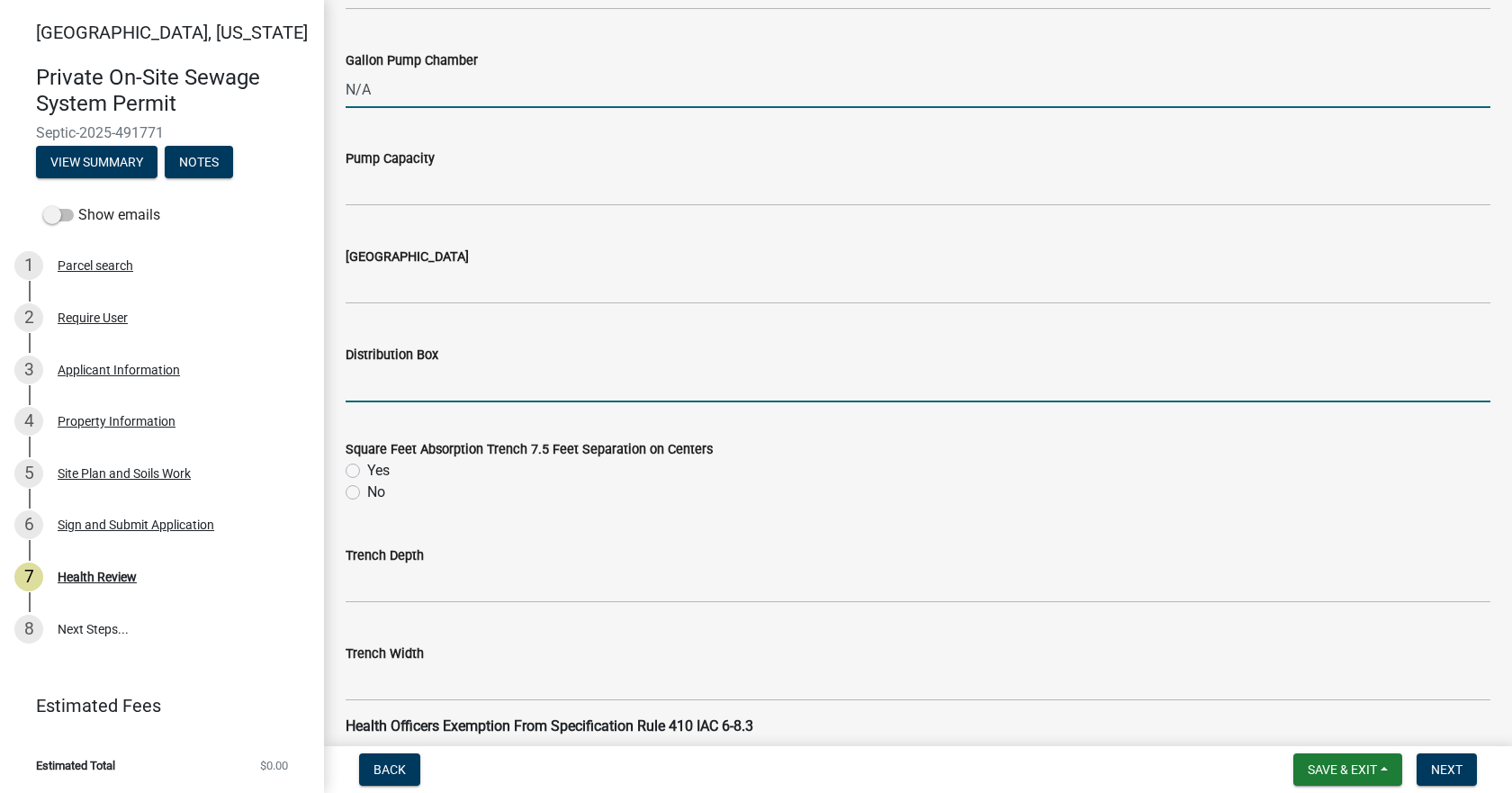
click at [398, 373] on input "Distribution Box" at bounding box center [917, 383] width 1144 height 37
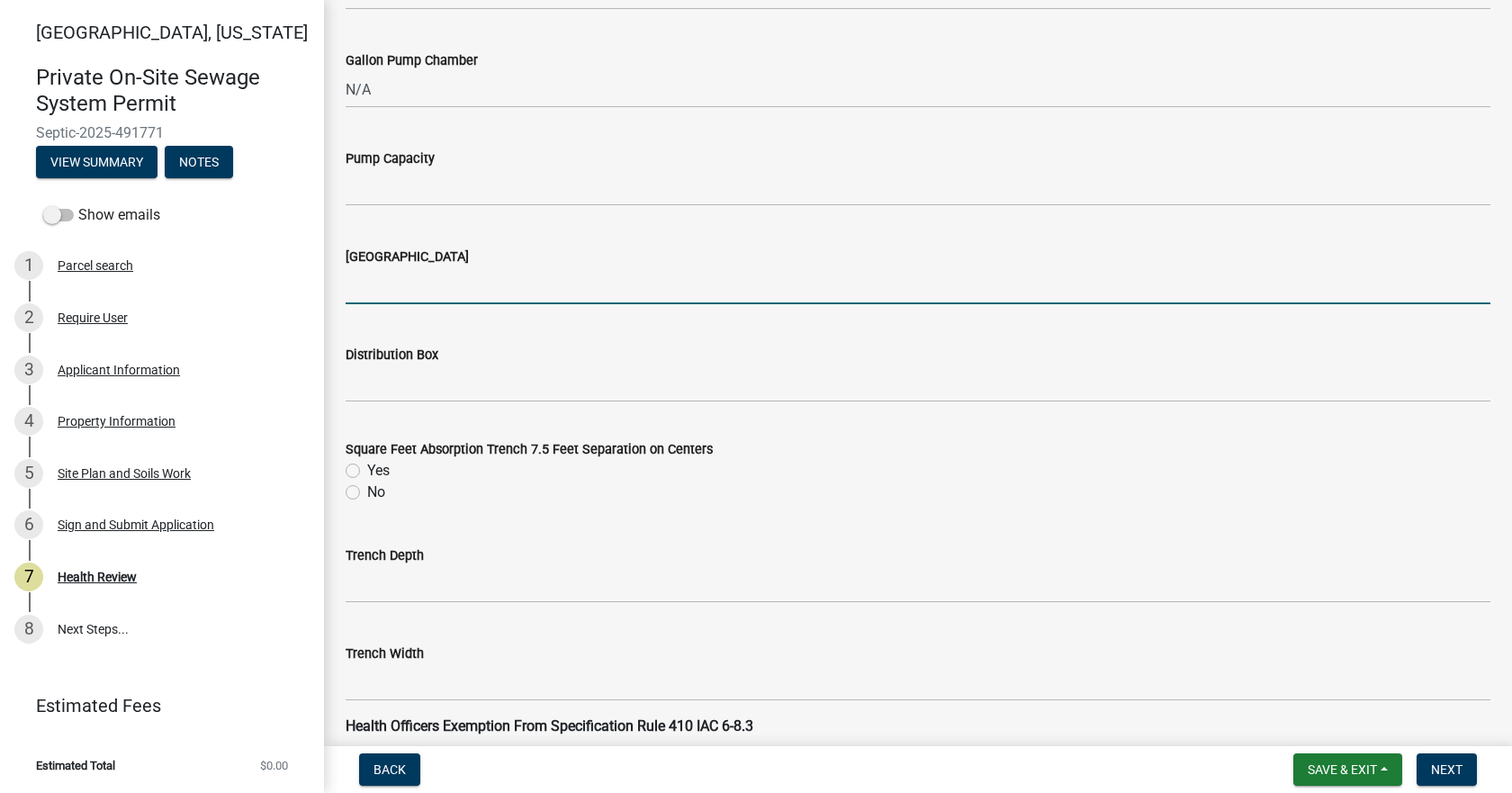
click at [395, 278] on input "[GEOGRAPHIC_DATA]" at bounding box center [917, 285] width 1144 height 37
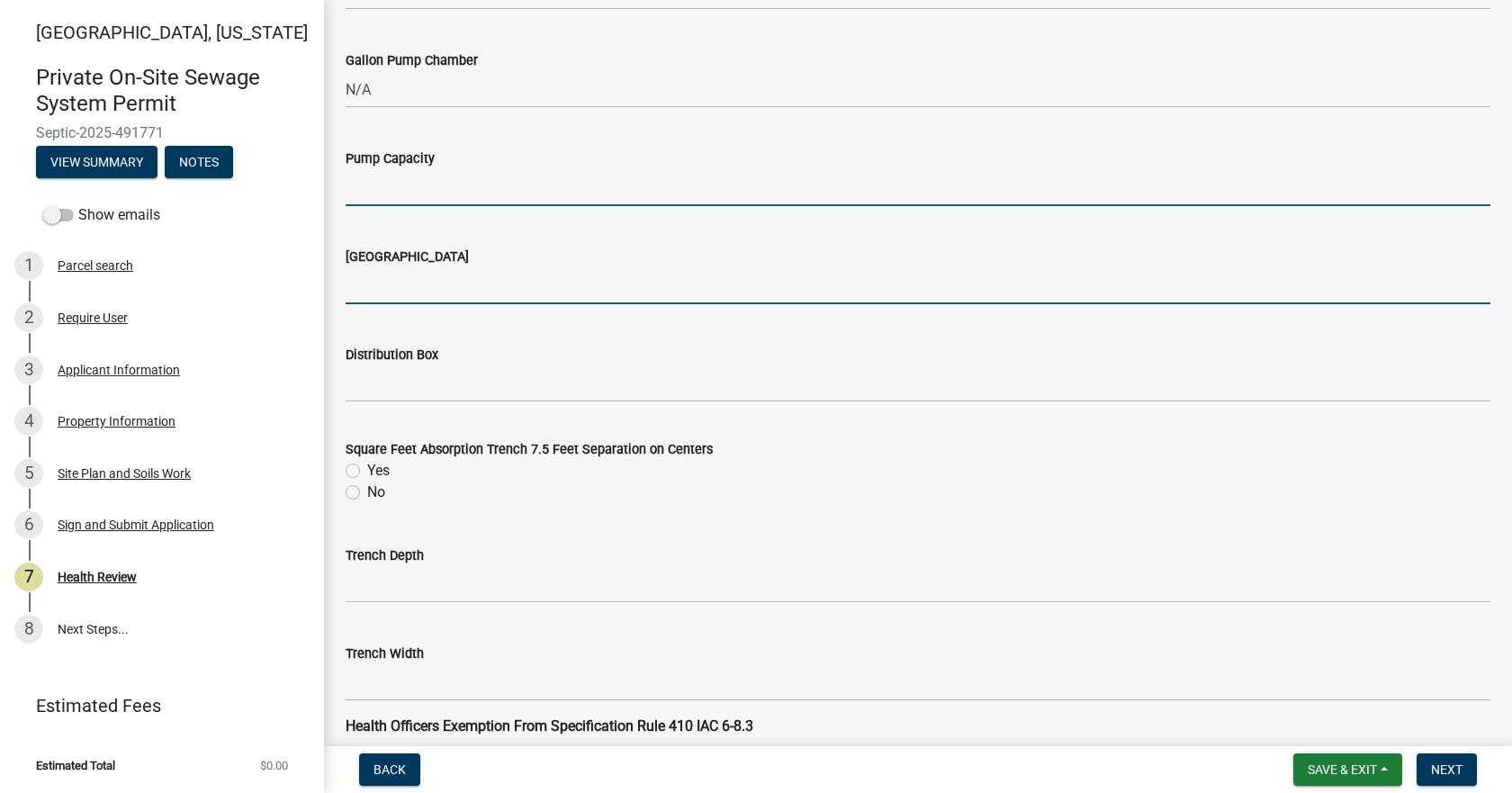
click at [381, 172] on input "Pump Capacity" at bounding box center [917, 187] width 1144 height 37
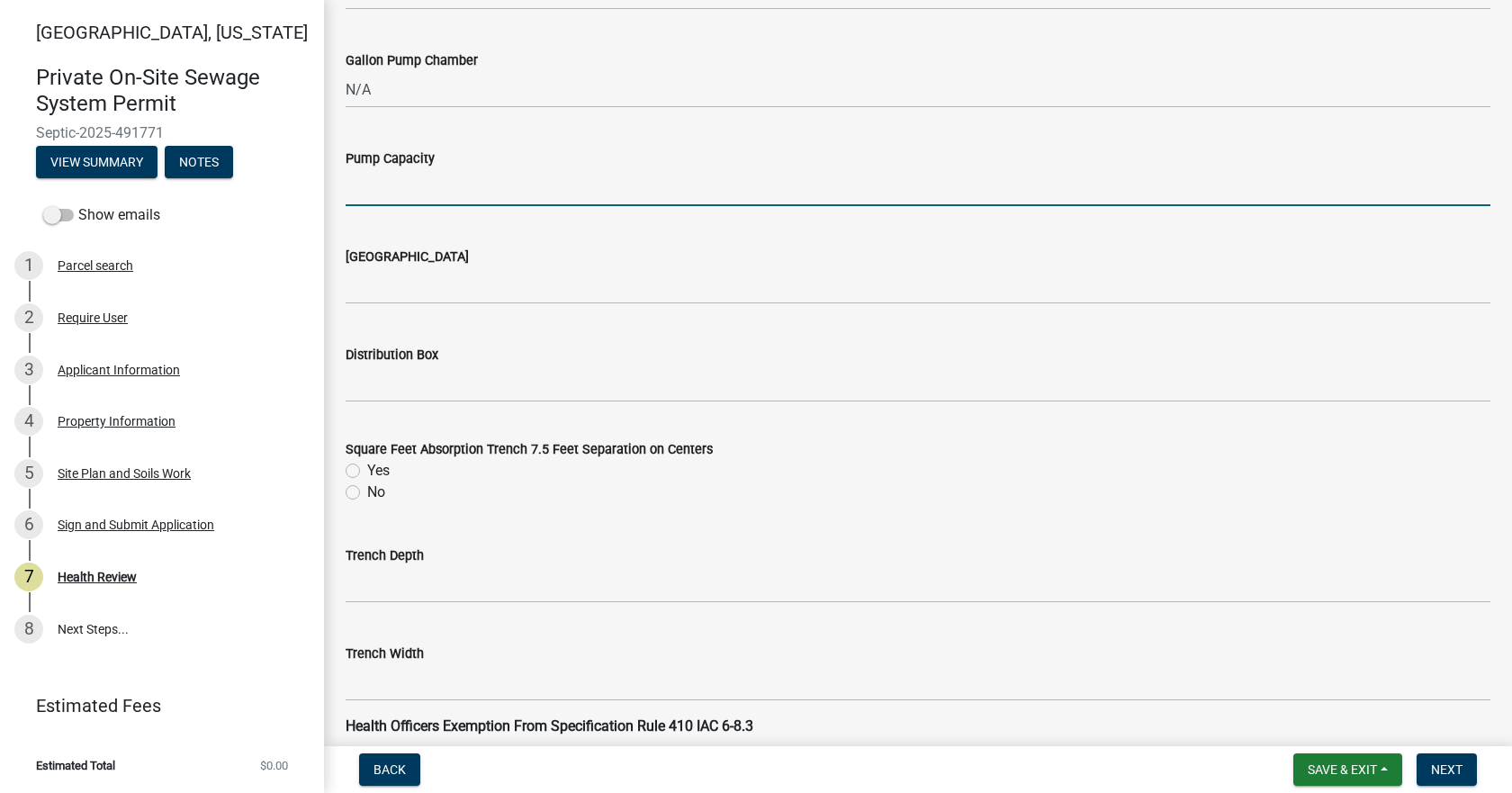
type input "N/A"
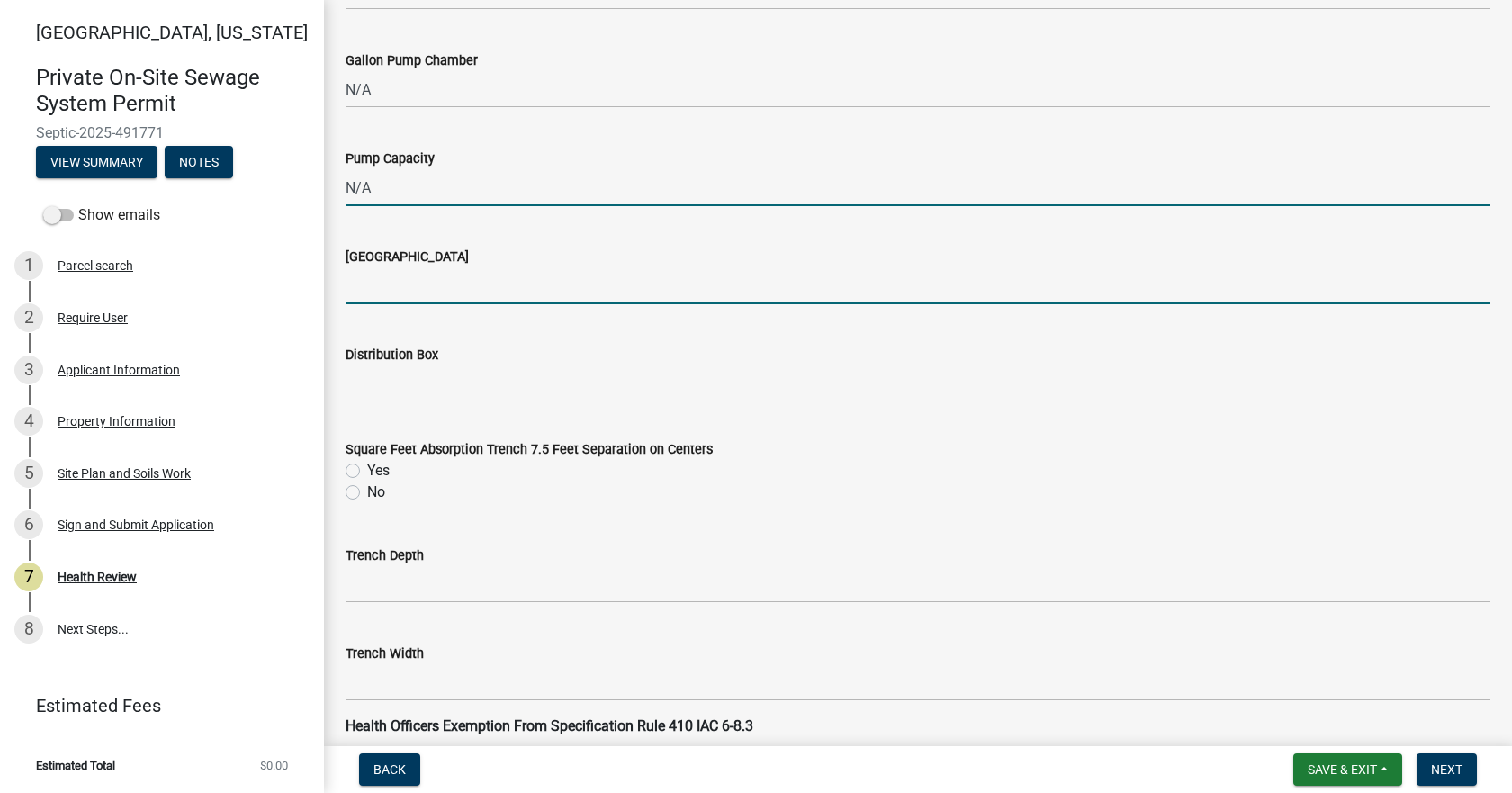
click at [380, 283] on input "[GEOGRAPHIC_DATA]" at bounding box center [917, 285] width 1144 height 37
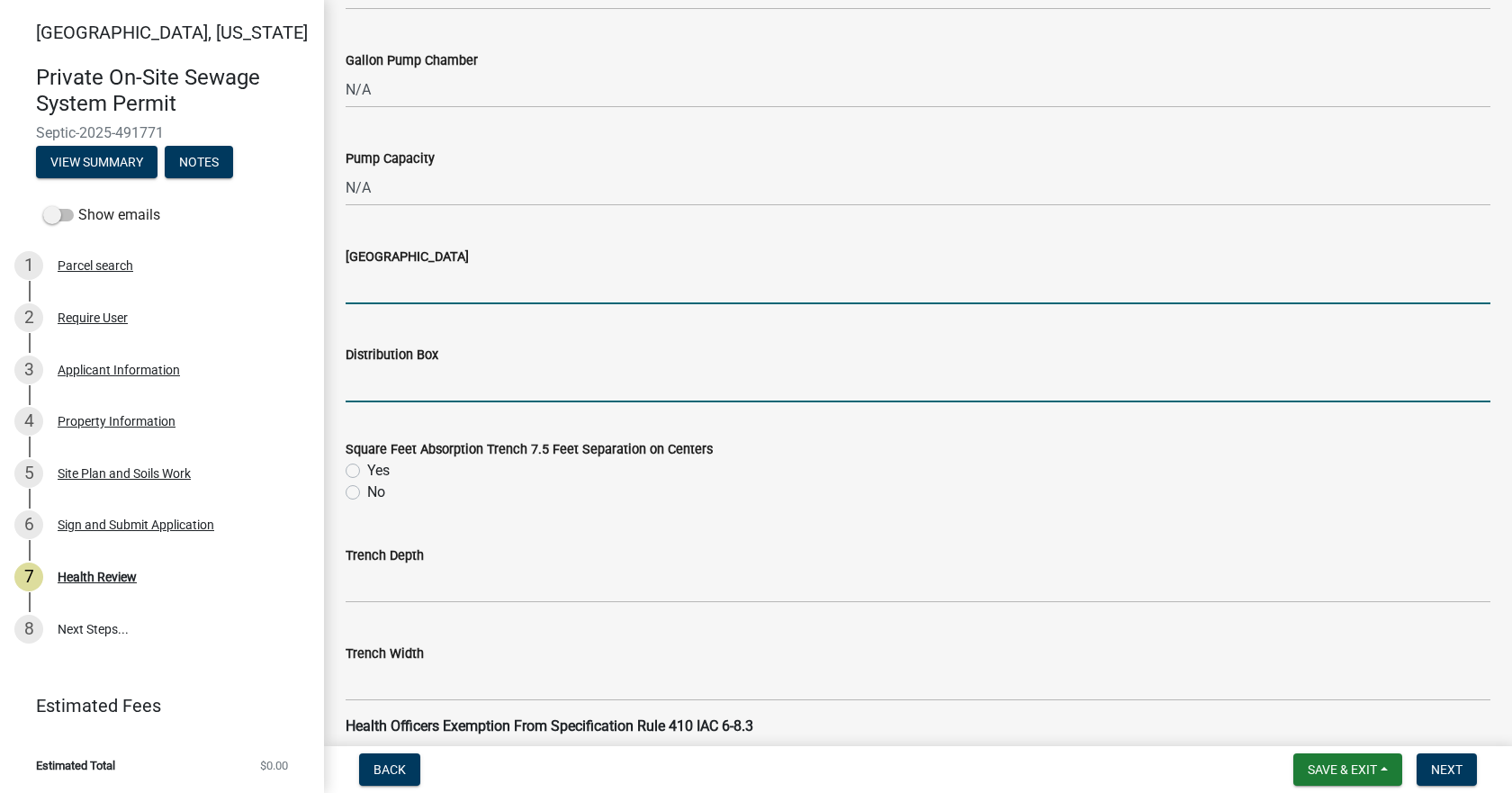
click at [386, 390] on input "Distribution Box" at bounding box center [917, 383] width 1144 height 37
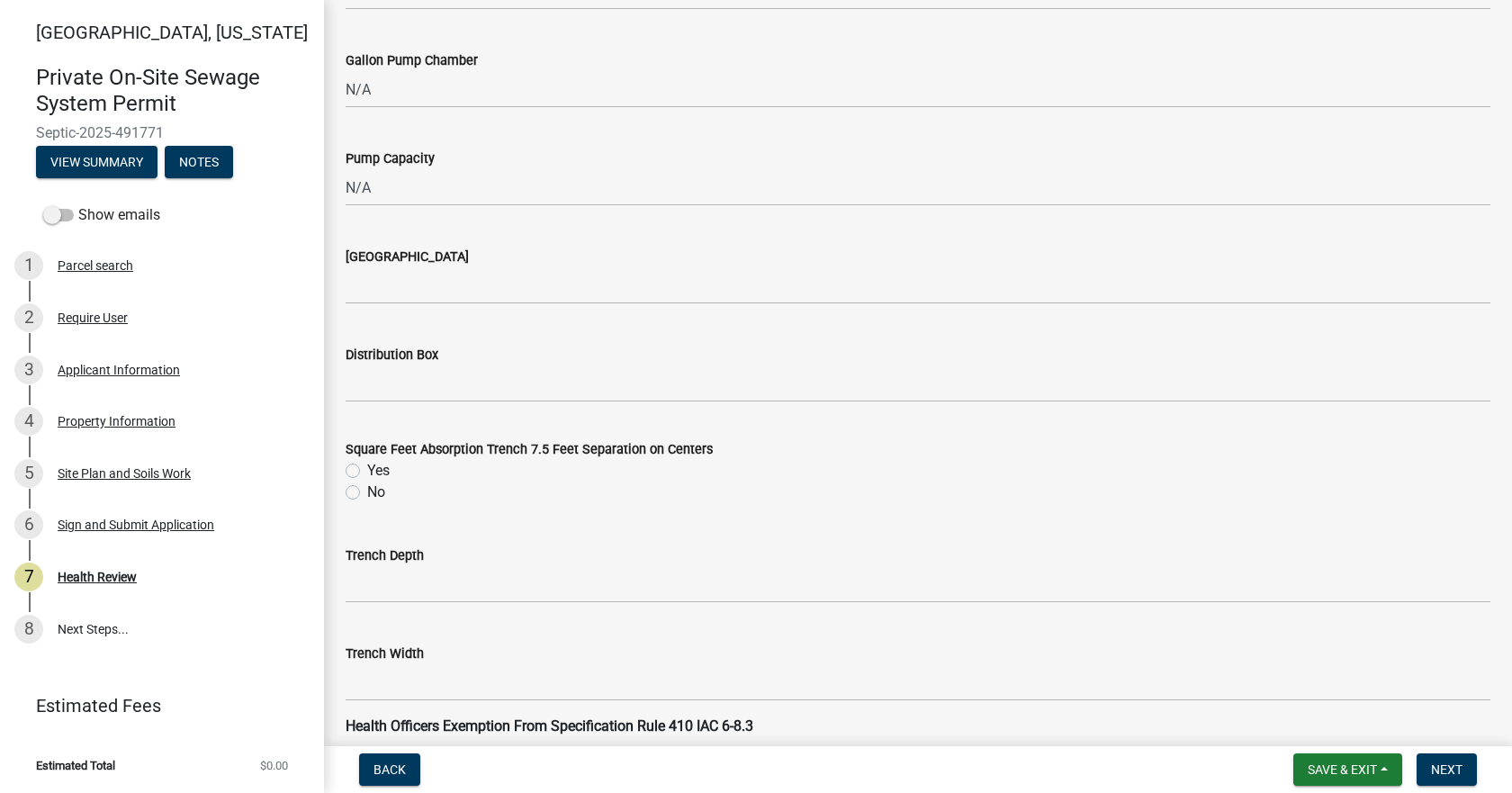
click at [356, 541] on div "Trench Depth" at bounding box center [917, 561] width 1144 height 84
click at [367, 494] on label "No" at bounding box center [376, 492] width 18 height 22
click at [367, 493] on input "No" at bounding box center [372, 487] width 12 height 12
radio input "true"
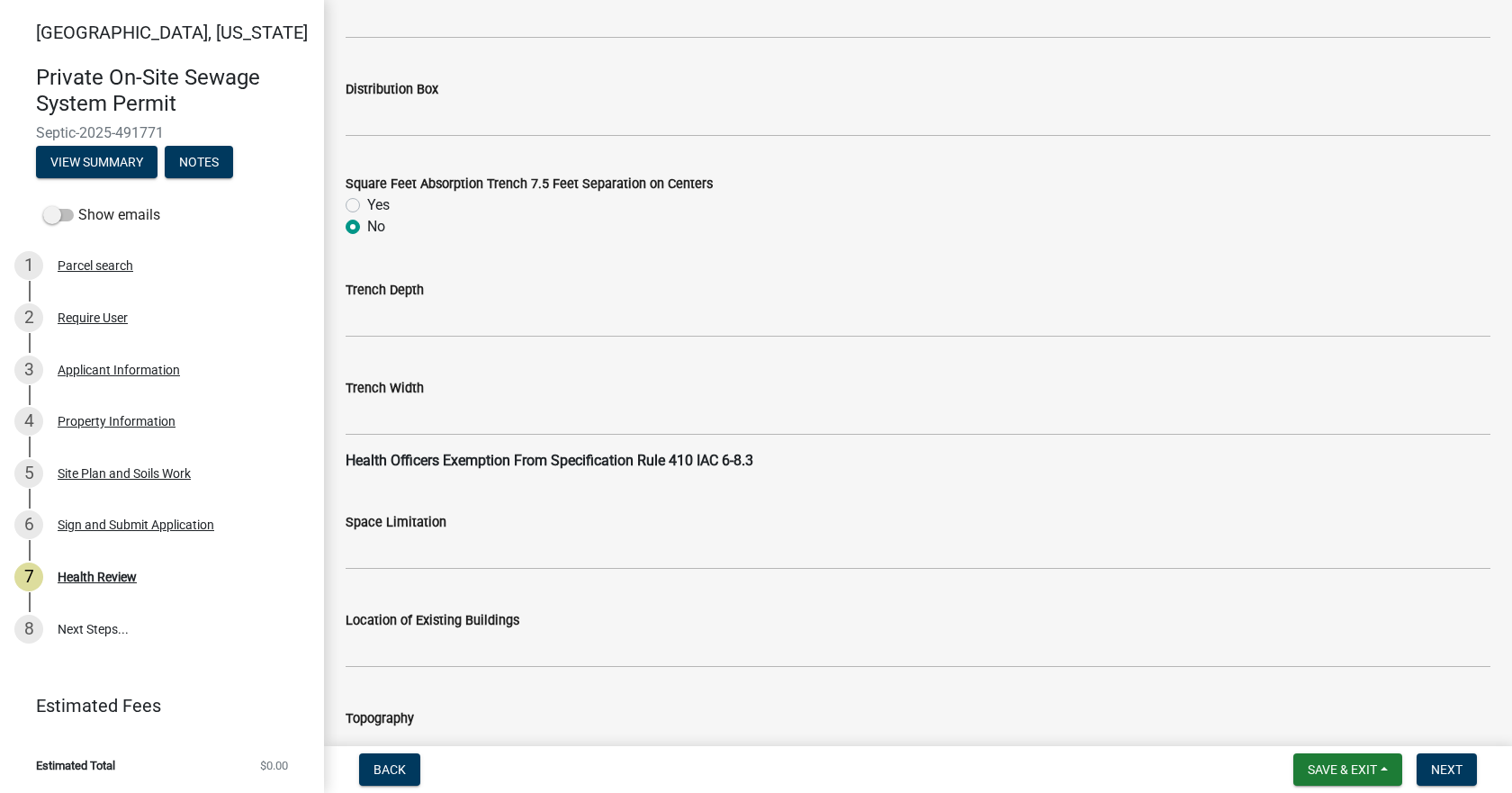
scroll to position [1621, 0]
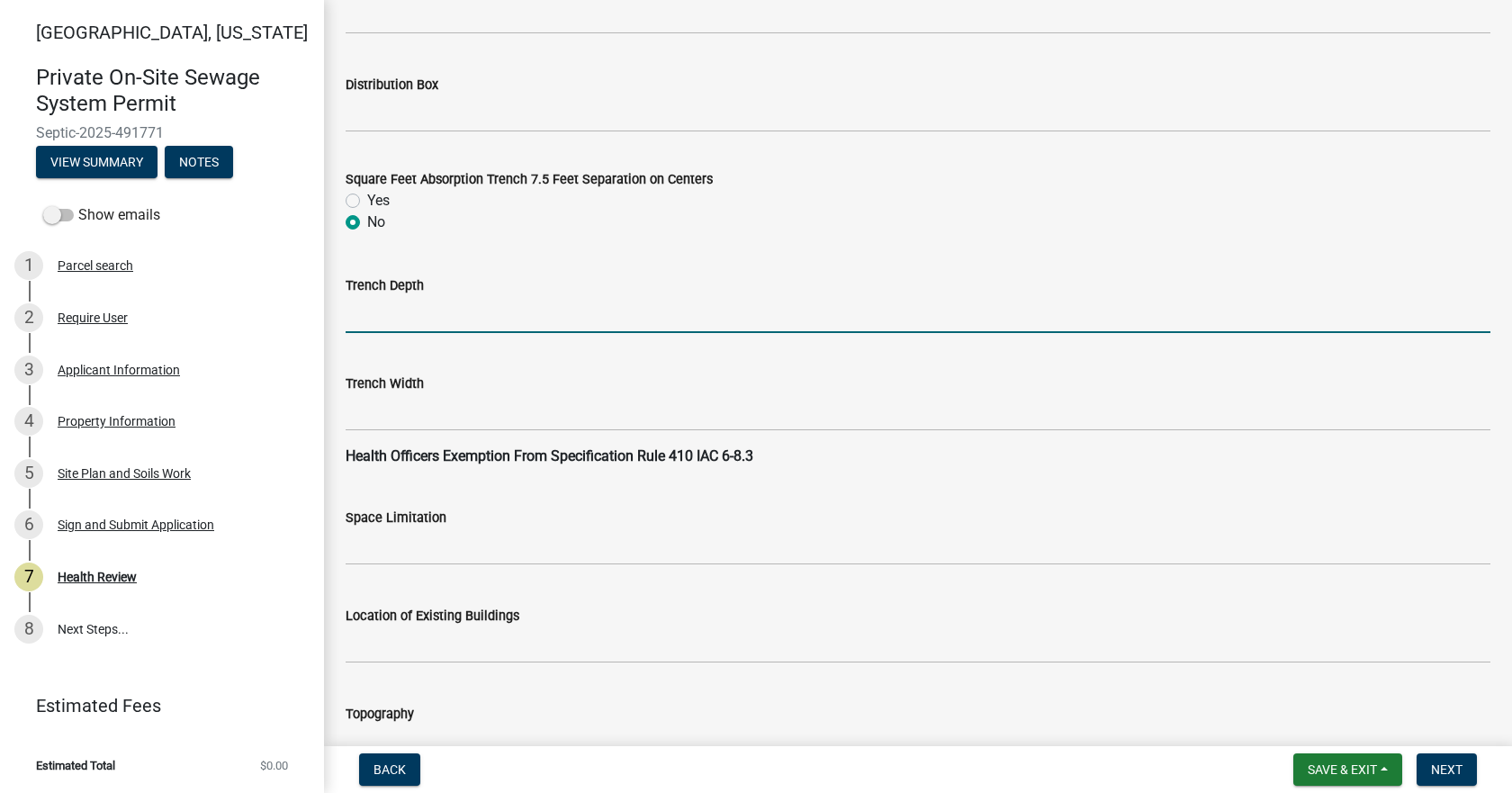
click at [391, 323] on input "Trench Depth" at bounding box center [917, 314] width 1144 height 37
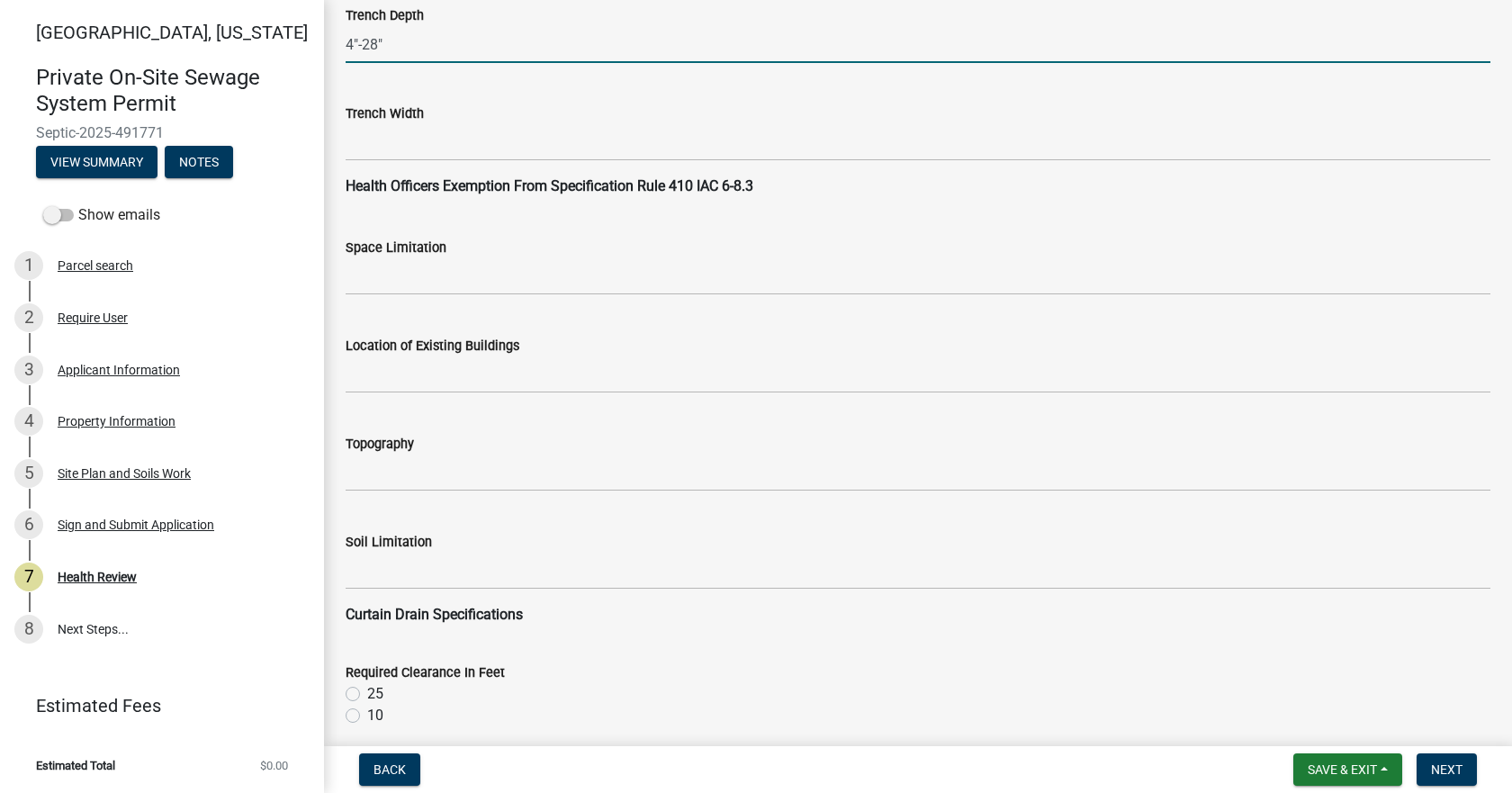
type input "4"-28""
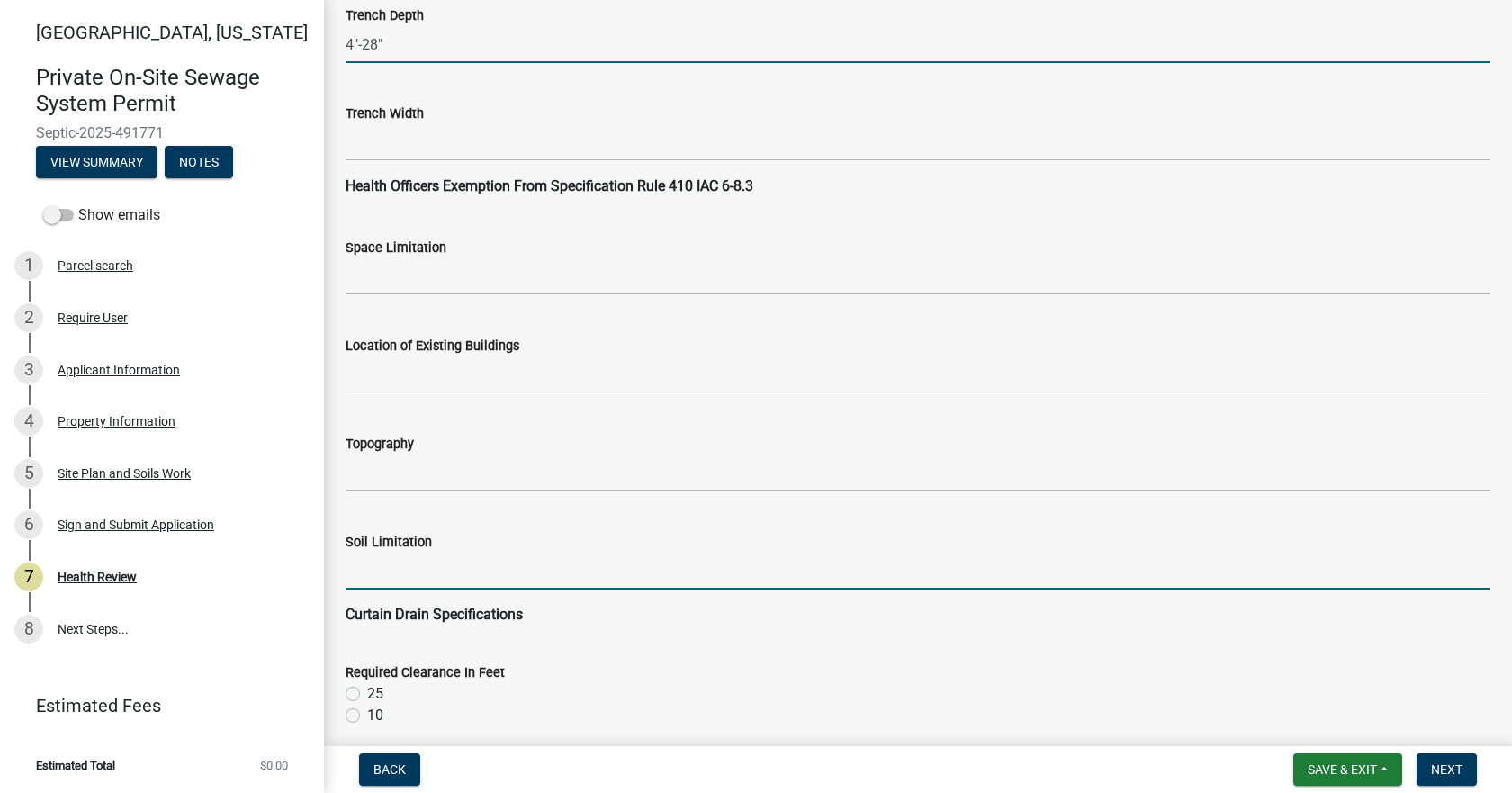
click at [433, 569] on input "Soil Limitation" at bounding box center [917, 570] width 1144 height 37
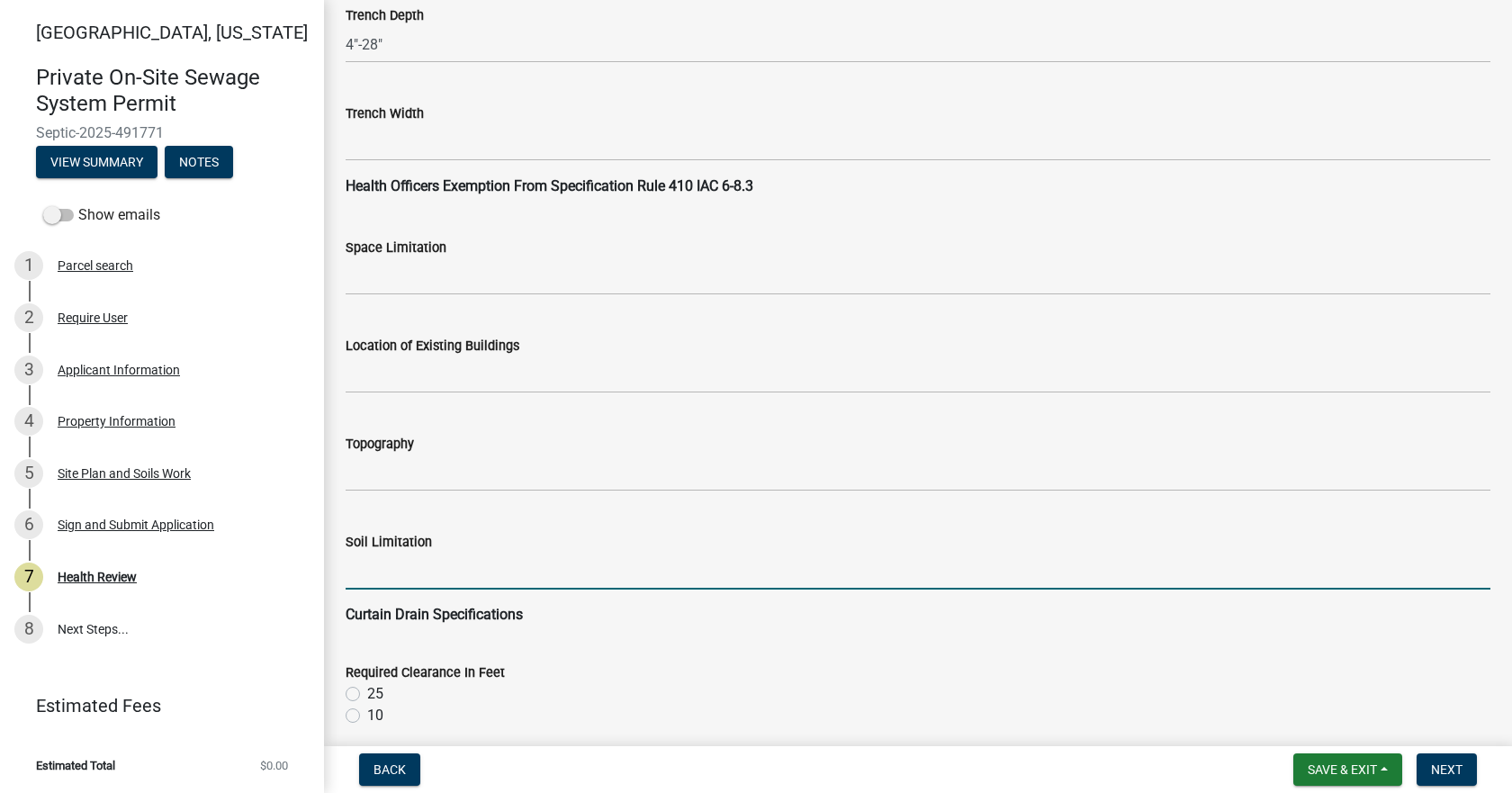
type input "Effervescence at 42""
drag, startPoint x: 499, startPoint y: 570, endPoint x: 268, endPoint y: 549, distance: 232.0
click at [272, 550] on div "[GEOGRAPHIC_DATA], [US_STATE] Private On-Site Sewage System Permit Septic-2025-…" at bounding box center [756, 396] width 1512 height 793
click at [388, 559] on input "Soil Limitation" at bounding box center [917, 570] width 1144 height 37
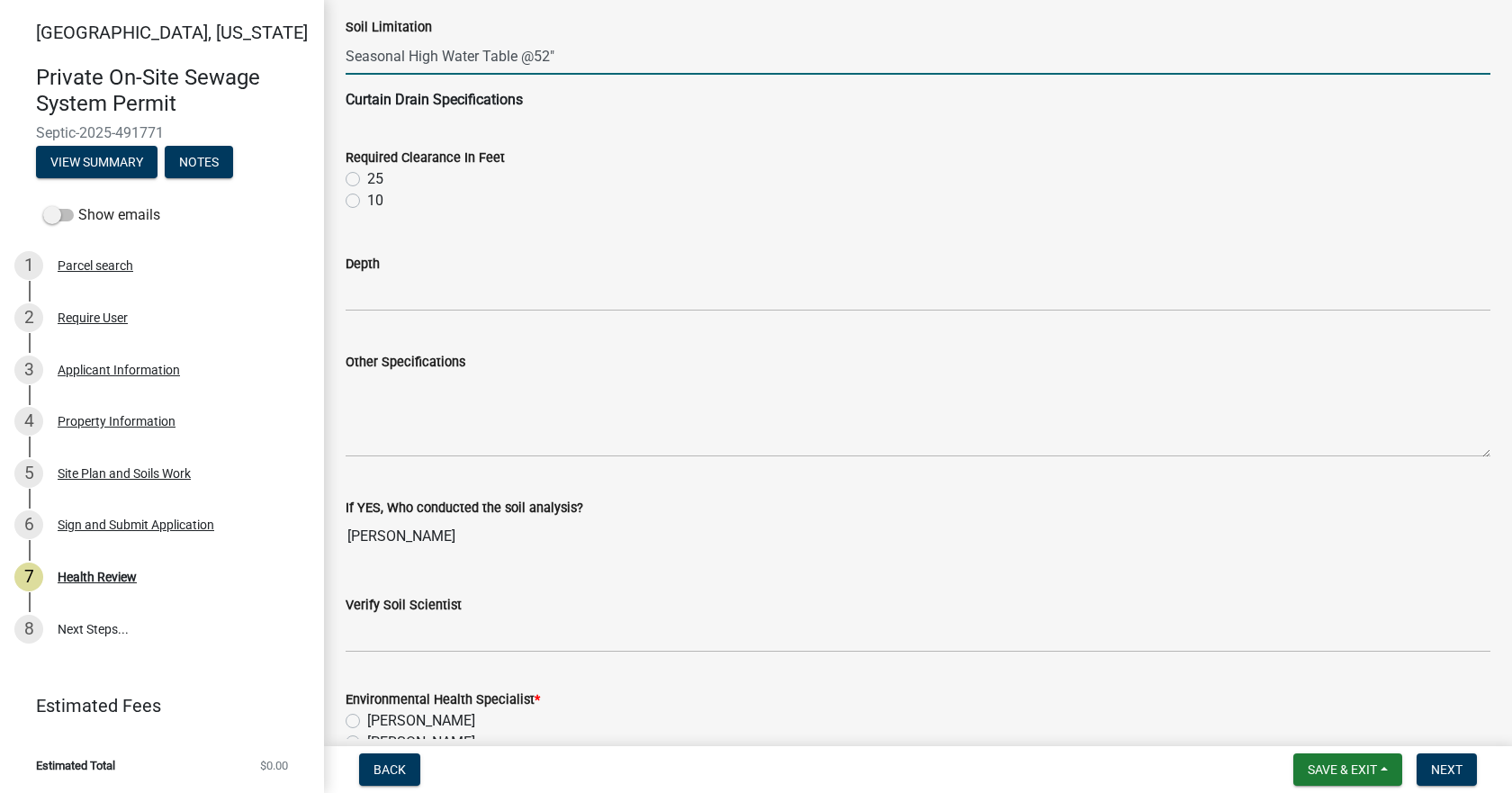
scroll to position [2430, 0]
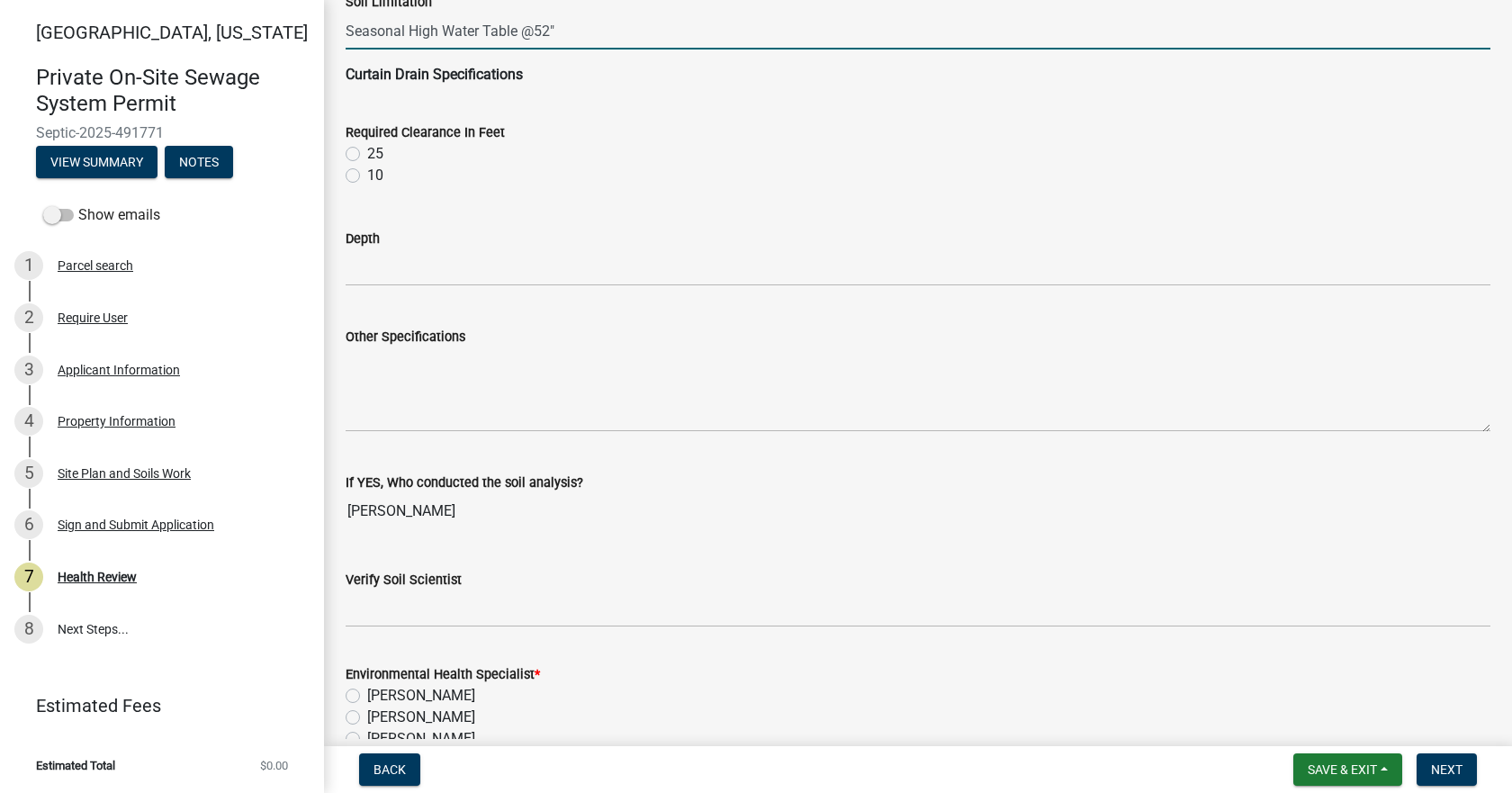
type input "Seasonal High Water Table @52""
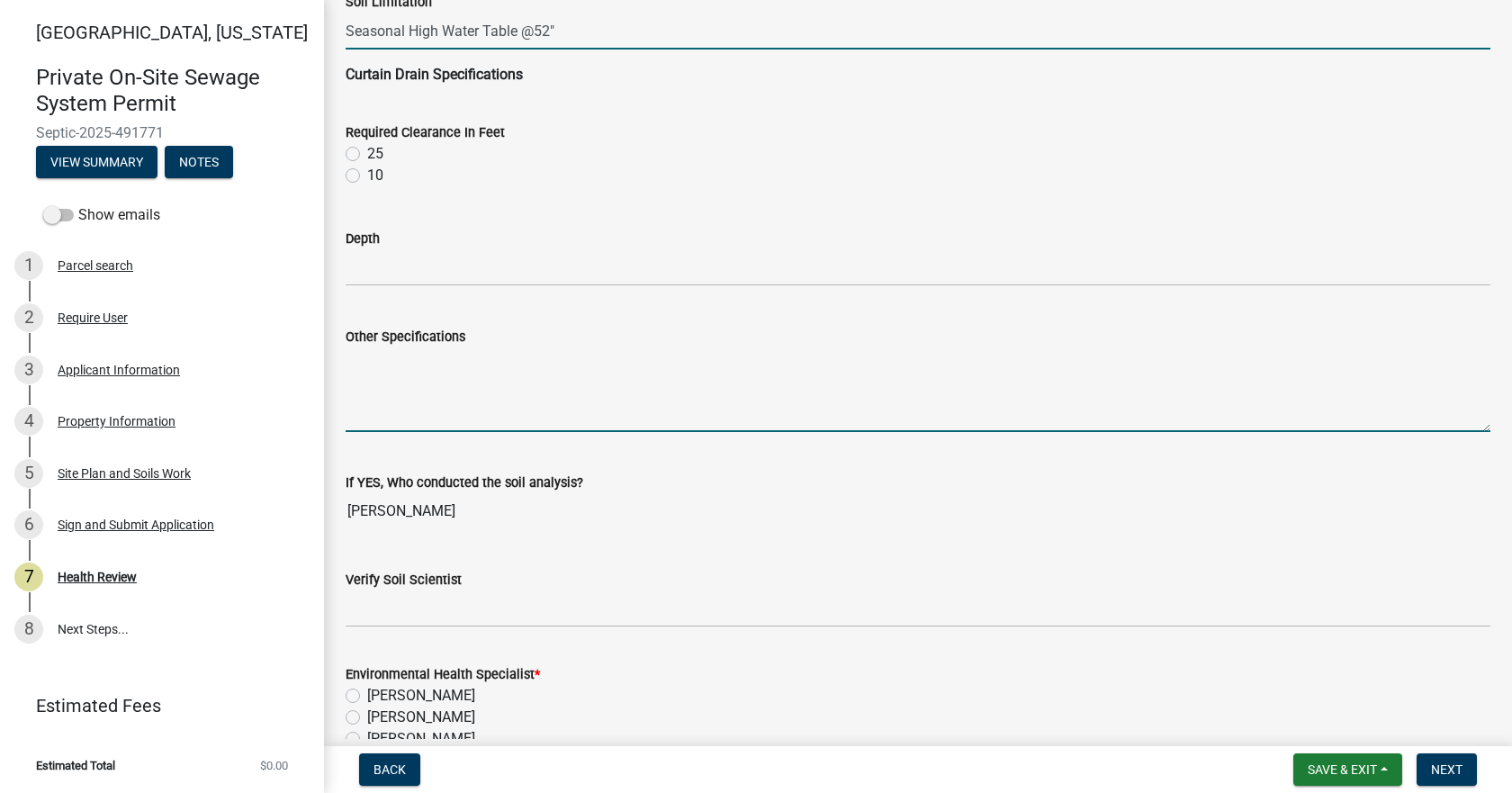
click at [425, 382] on textarea "Other Specifications" at bounding box center [917, 389] width 1144 height 84
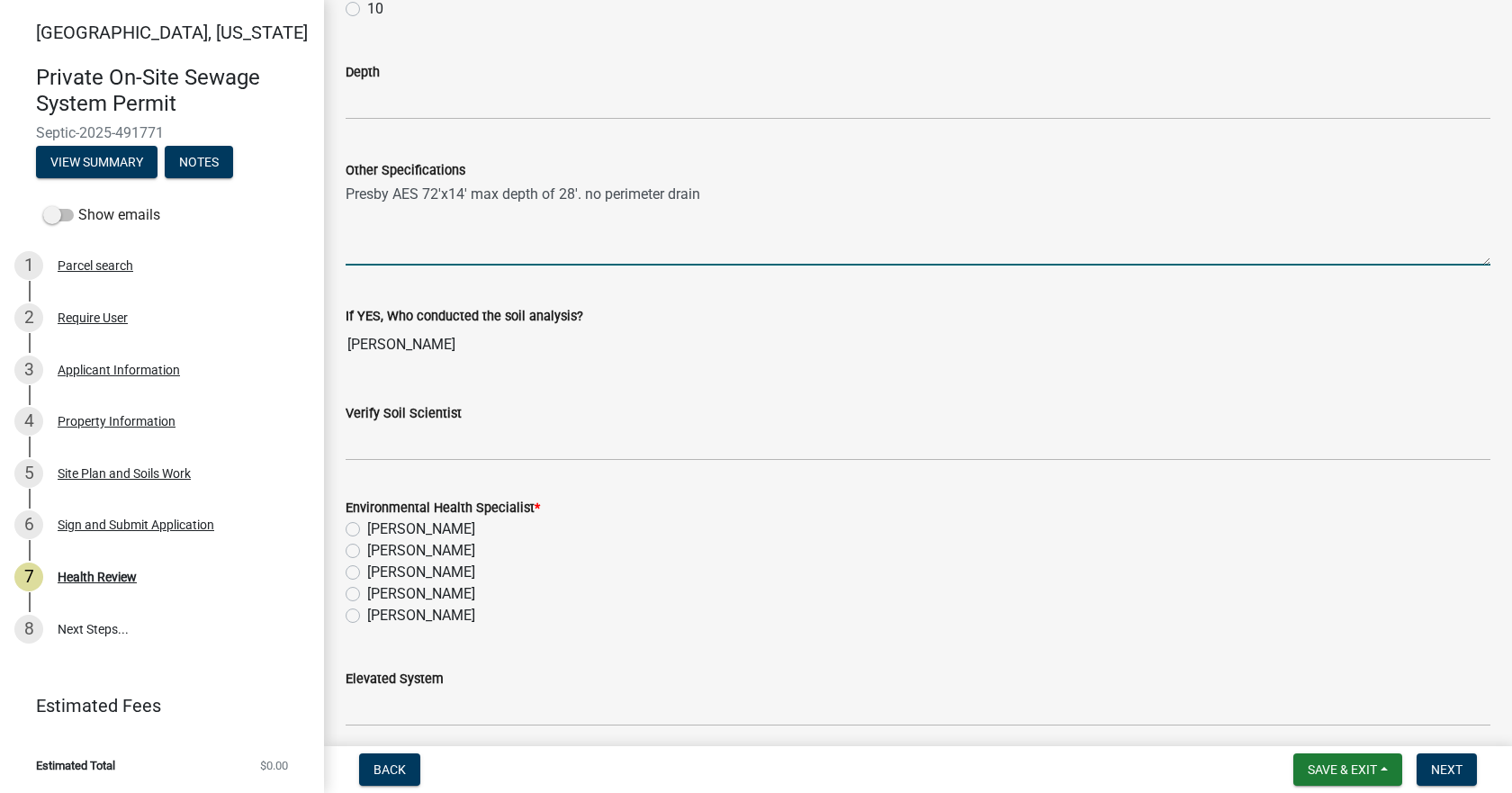
scroll to position [2611, 0]
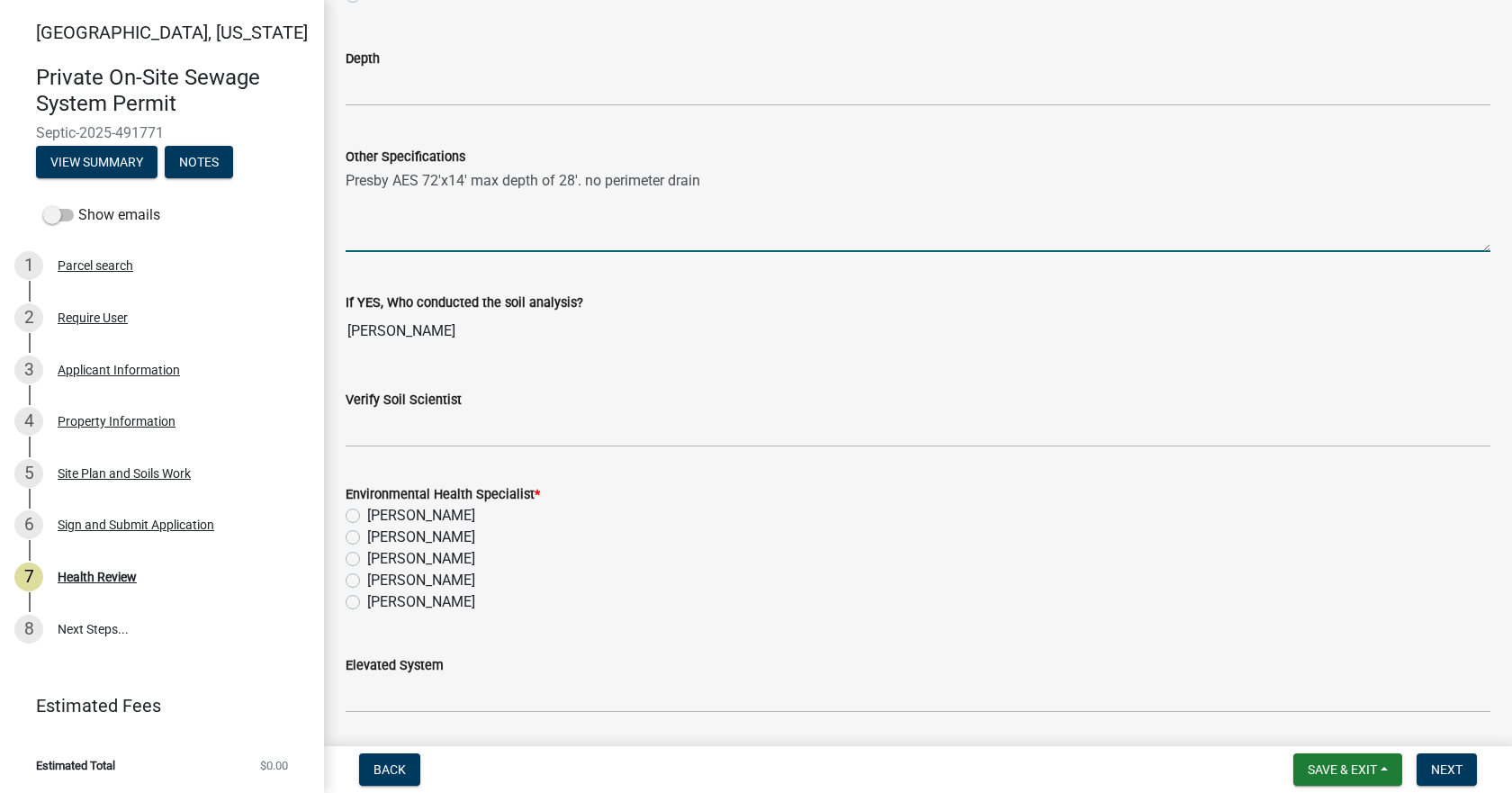
type textarea "Presby AES 72'x14' max depth of 28'. no perimeter drain"
click at [367, 606] on label "[PERSON_NAME]" at bounding box center [420, 602] width 108 height 22
click at [367, 603] on input "[PERSON_NAME]" at bounding box center [372, 597] width 12 height 12
radio input "true"
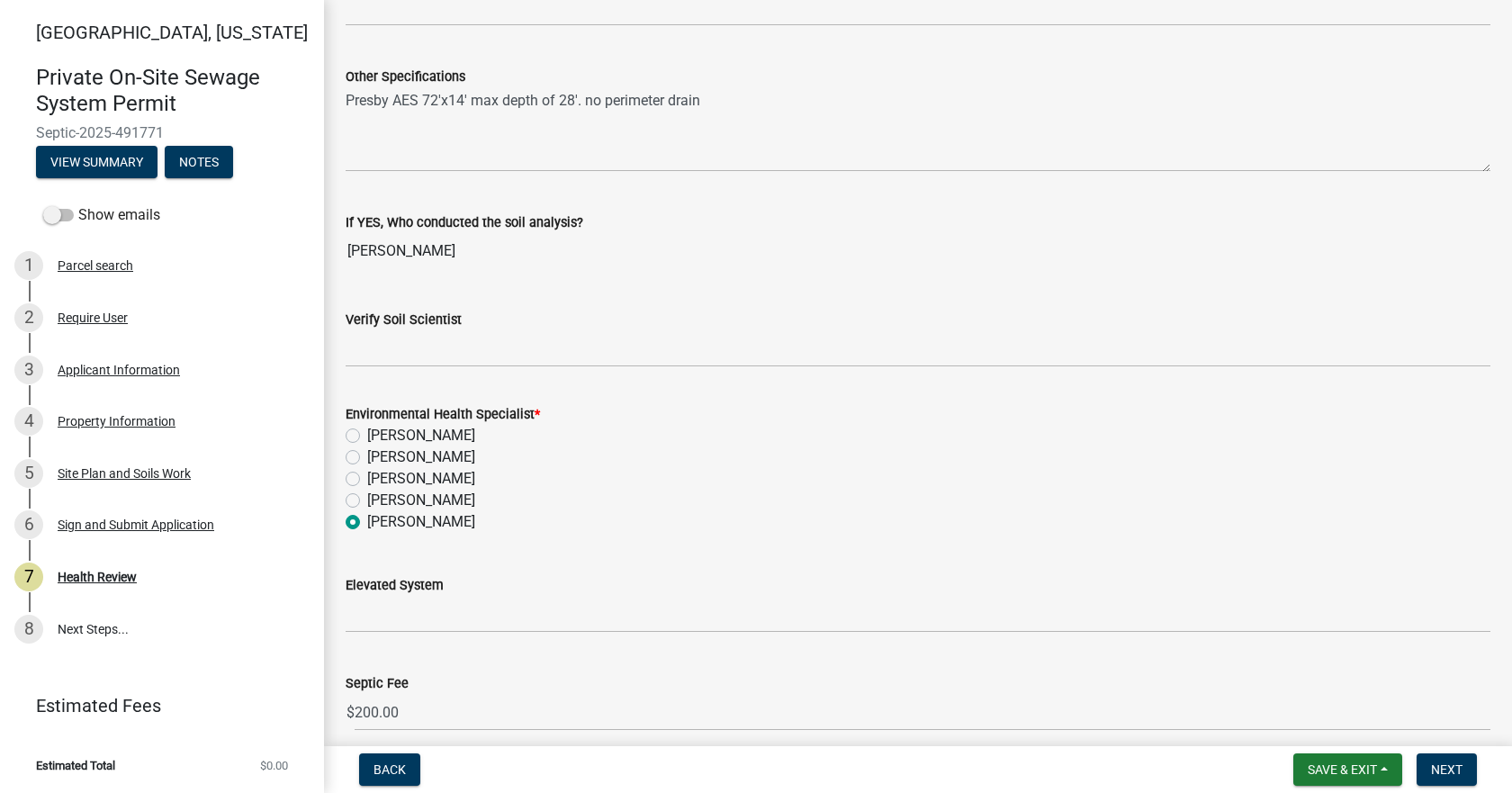
scroll to position [2769, 0]
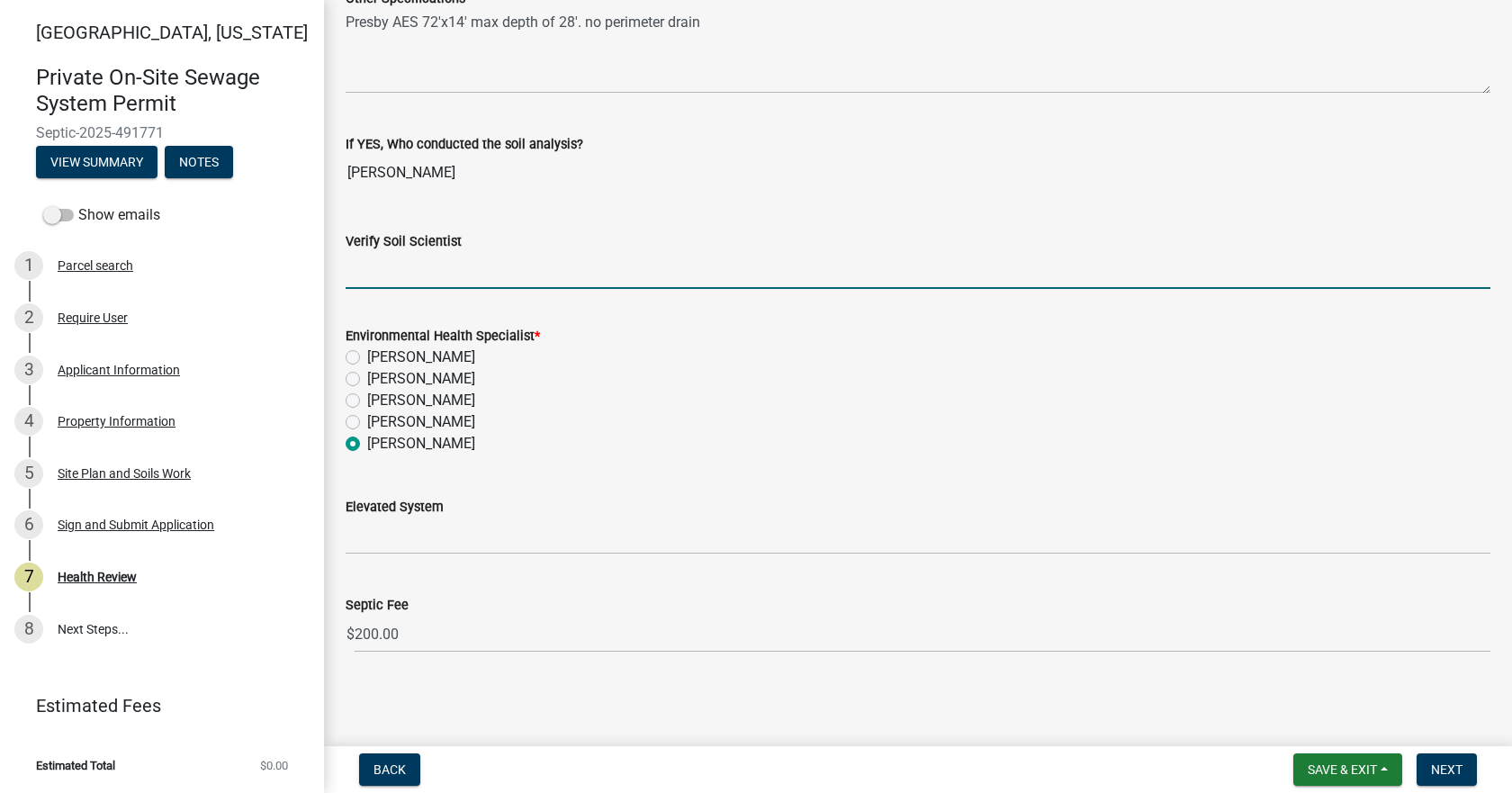
click at [416, 256] on input "Verify Soil Scientist" at bounding box center [917, 270] width 1144 height 37
type input "Yes"
click at [1455, 760] on button "Next" at bounding box center [1447, 769] width 60 height 33
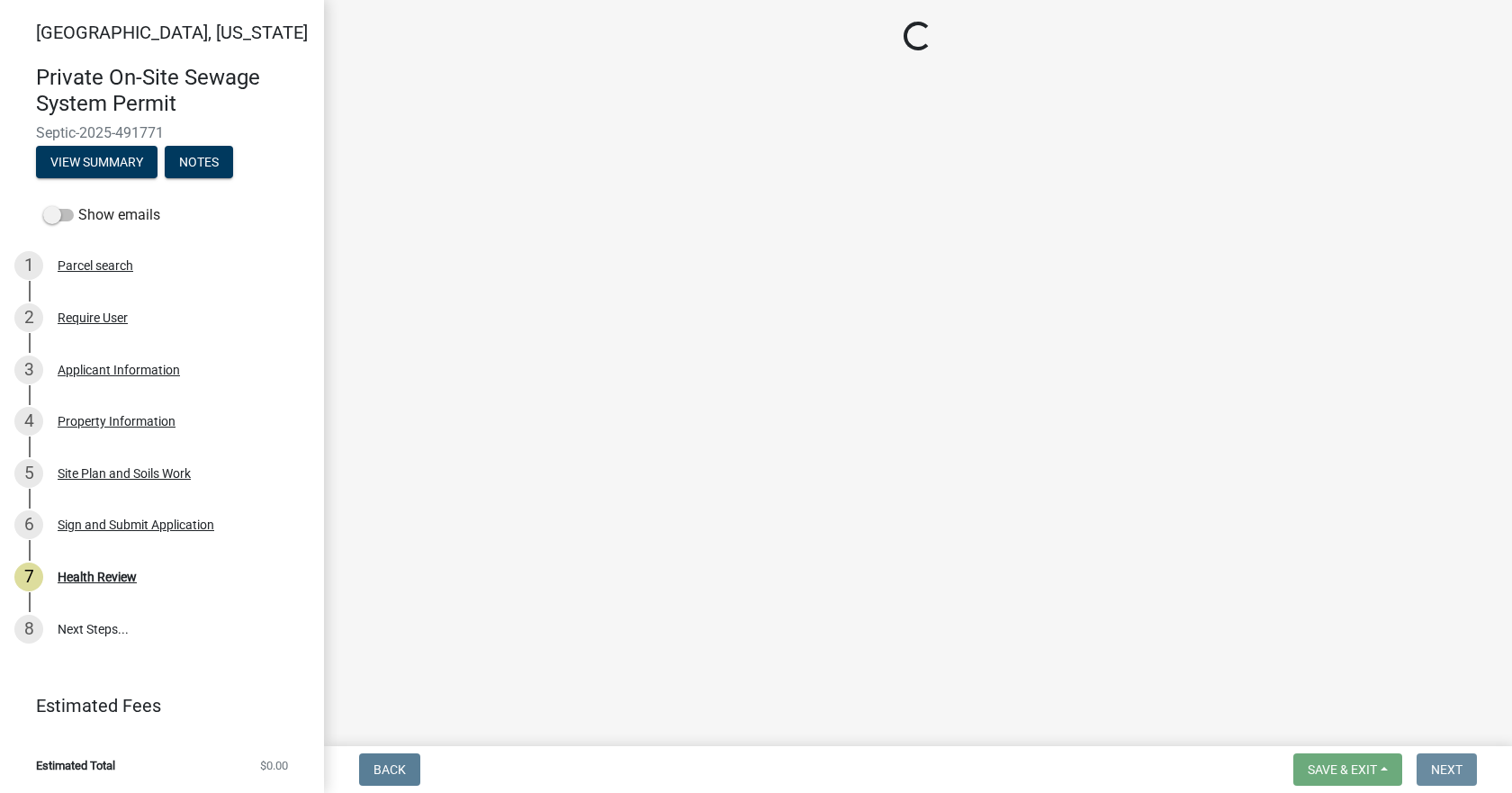
scroll to position [0, 0]
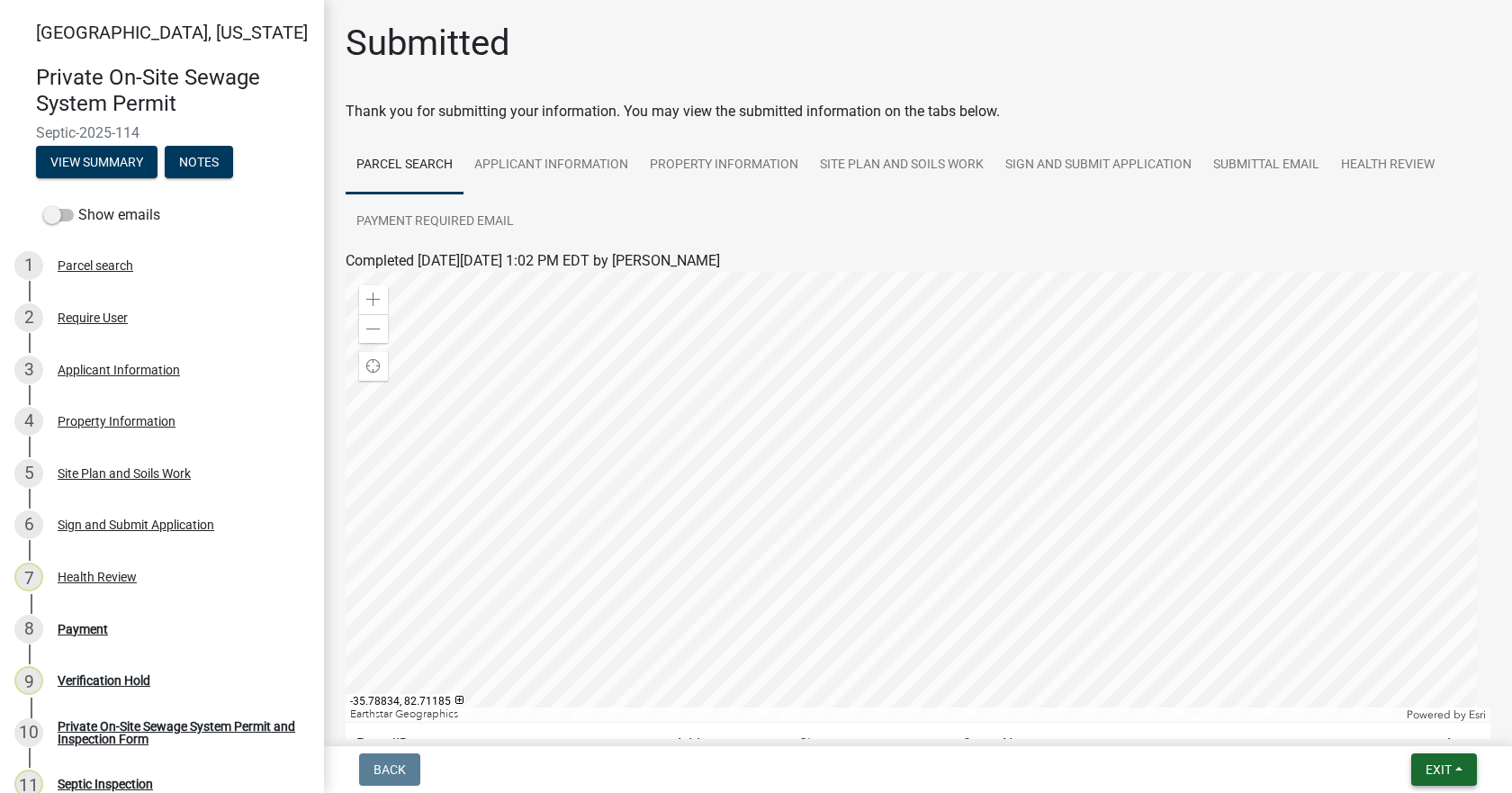
click at [1448, 766] on span "Exit" at bounding box center [1438, 769] width 26 height 15
click at [1391, 713] on button "Save & Exit" at bounding box center [1404, 723] width 144 height 44
